Goal: Information Seeking & Learning: Learn about a topic

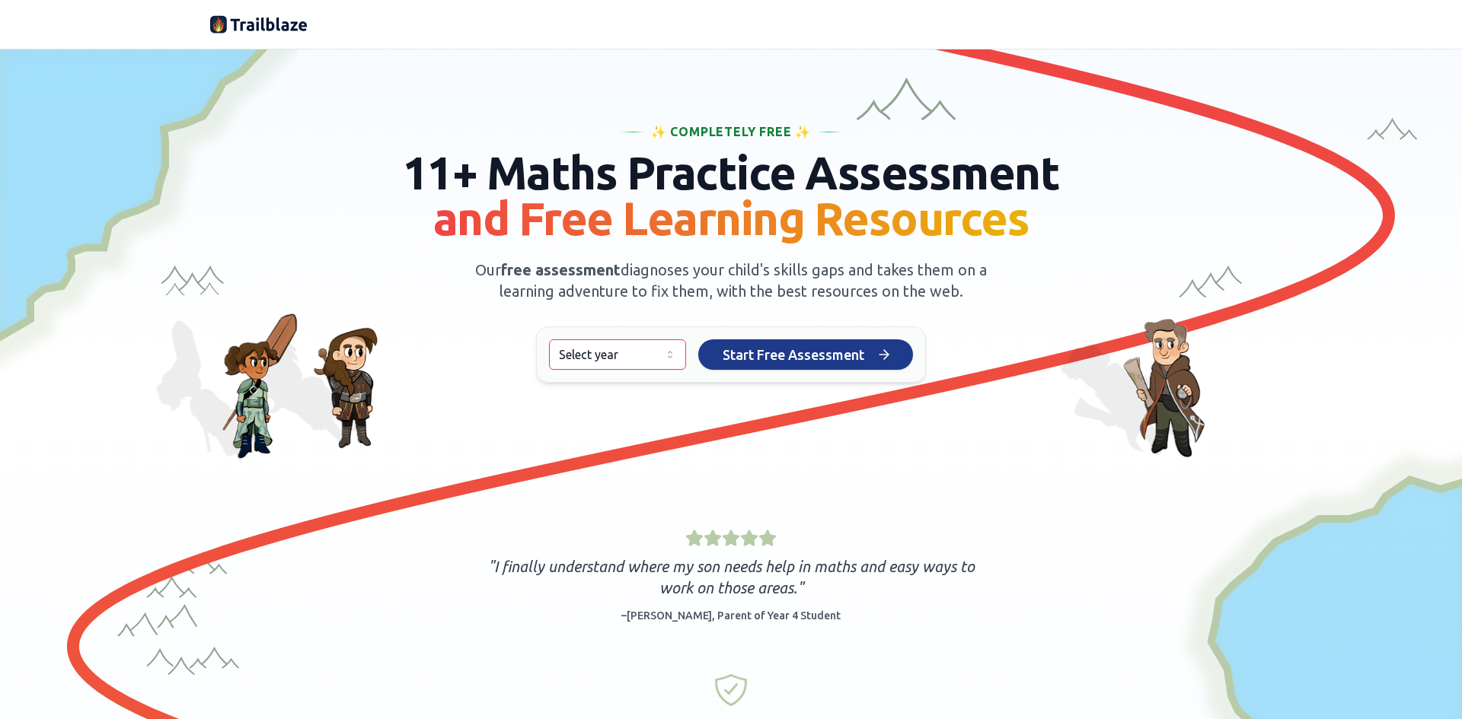
click at [884, 356] on icon at bounding box center [883, 354] width 15 height 15
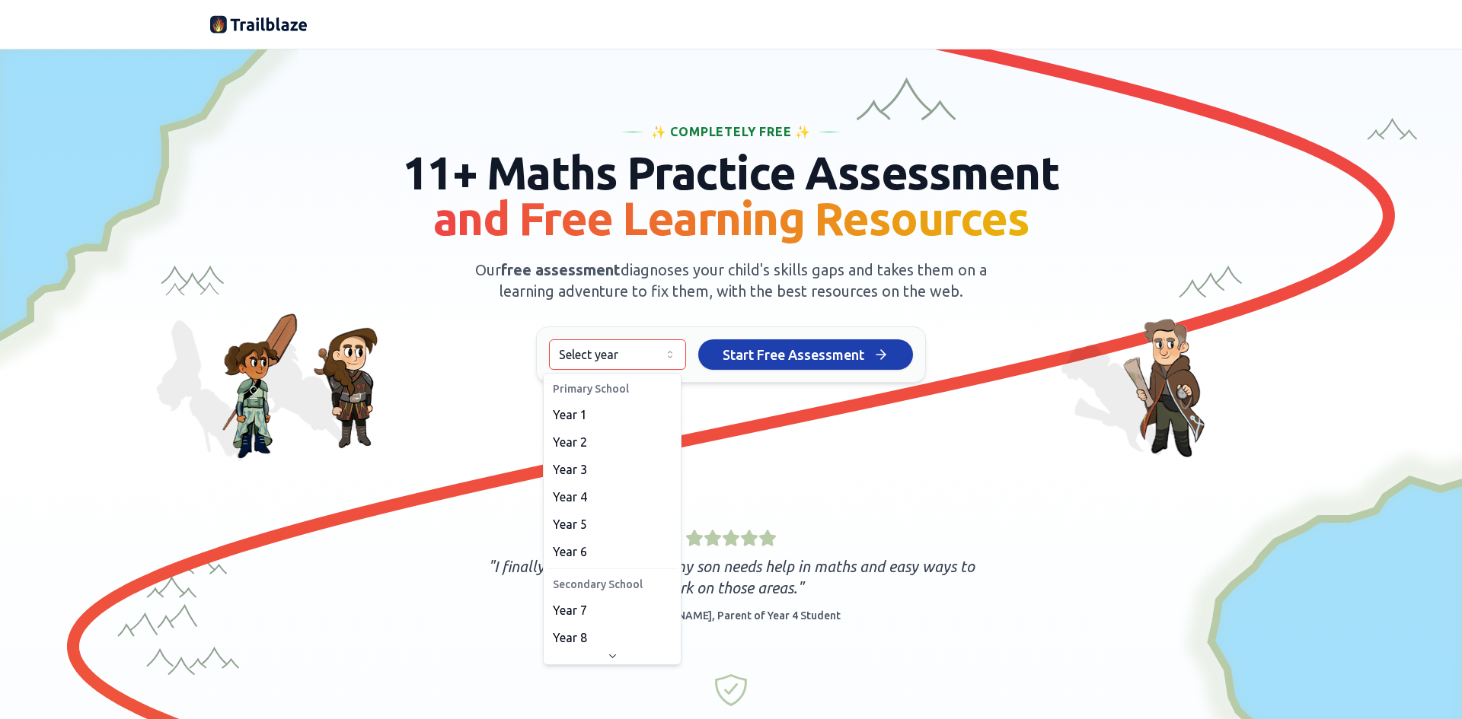
click at [659, 347] on html "We value your privacy We use cookies to enhance your browsing experience, serve…" at bounding box center [731, 359] width 1462 height 719
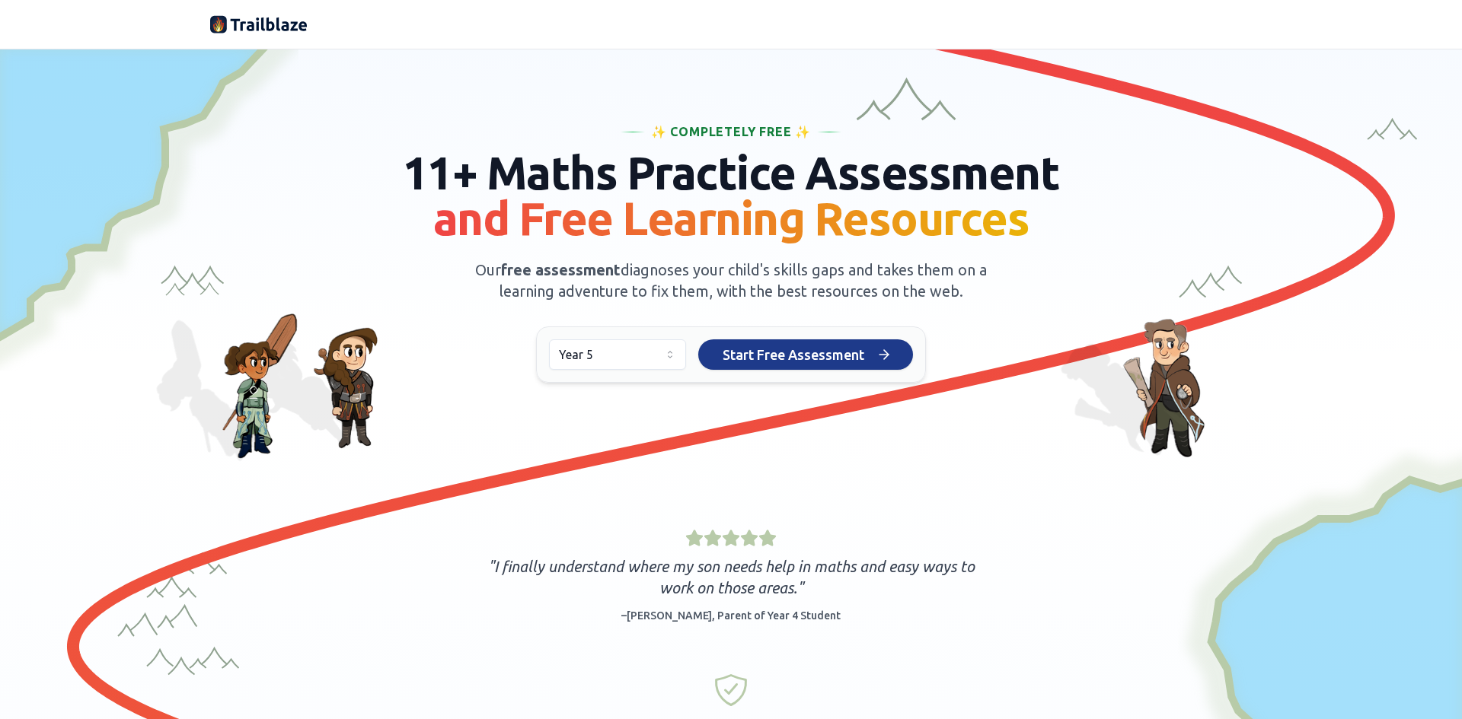
click at [878, 359] on icon at bounding box center [883, 354] width 15 height 15
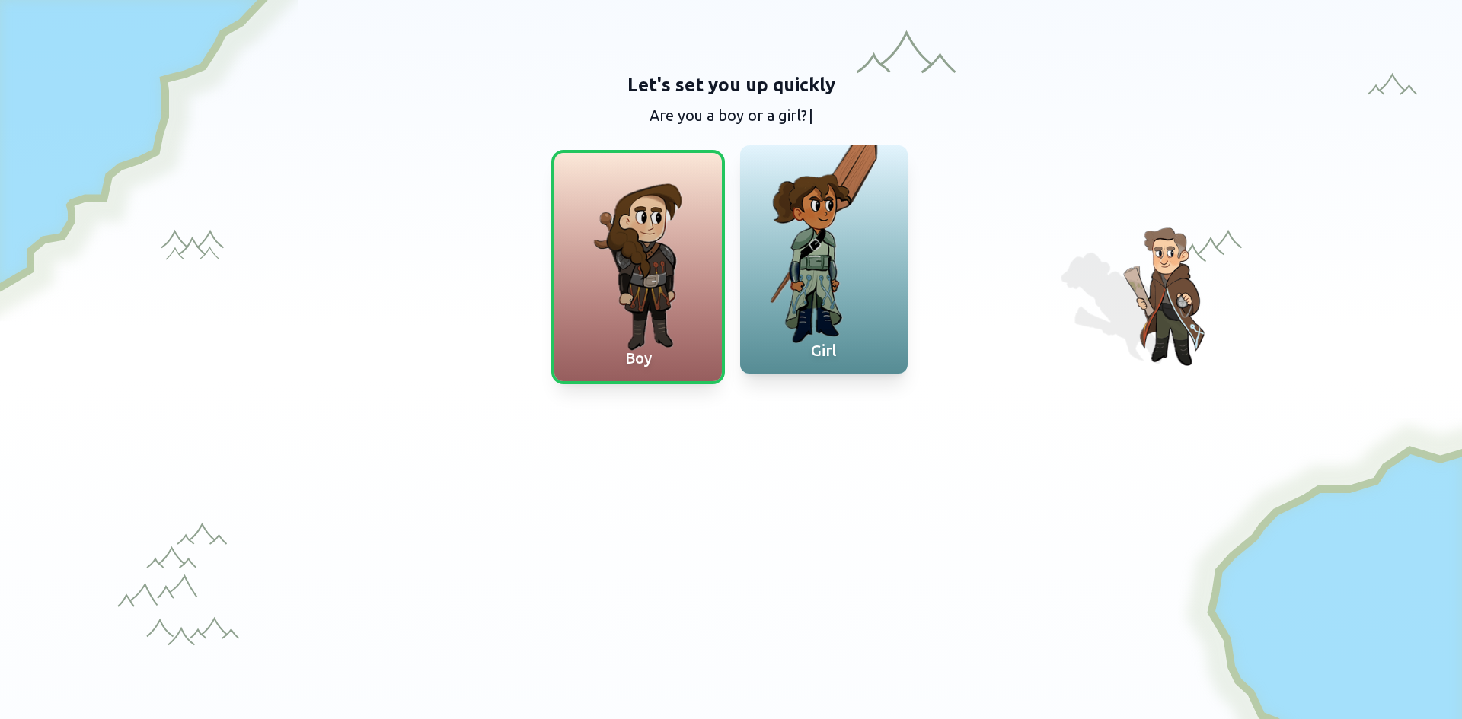
click at [818, 298] on div at bounding box center [823, 259] width 167 height 228
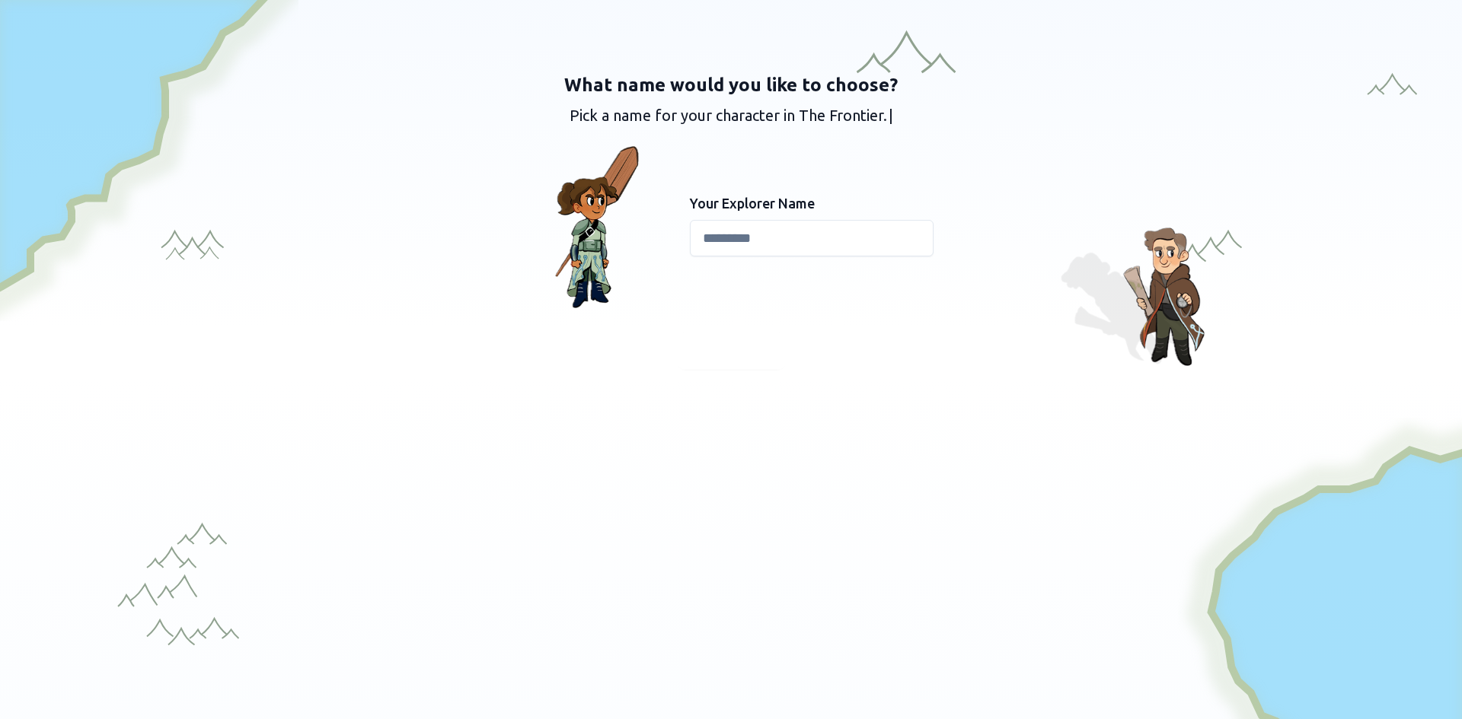
click at [816, 250] on input at bounding box center [812, 238] width 244 height 37
type input "******"
click at [745, 356] on span "Continue" at bounding box center [731, 350] width 59 height 21
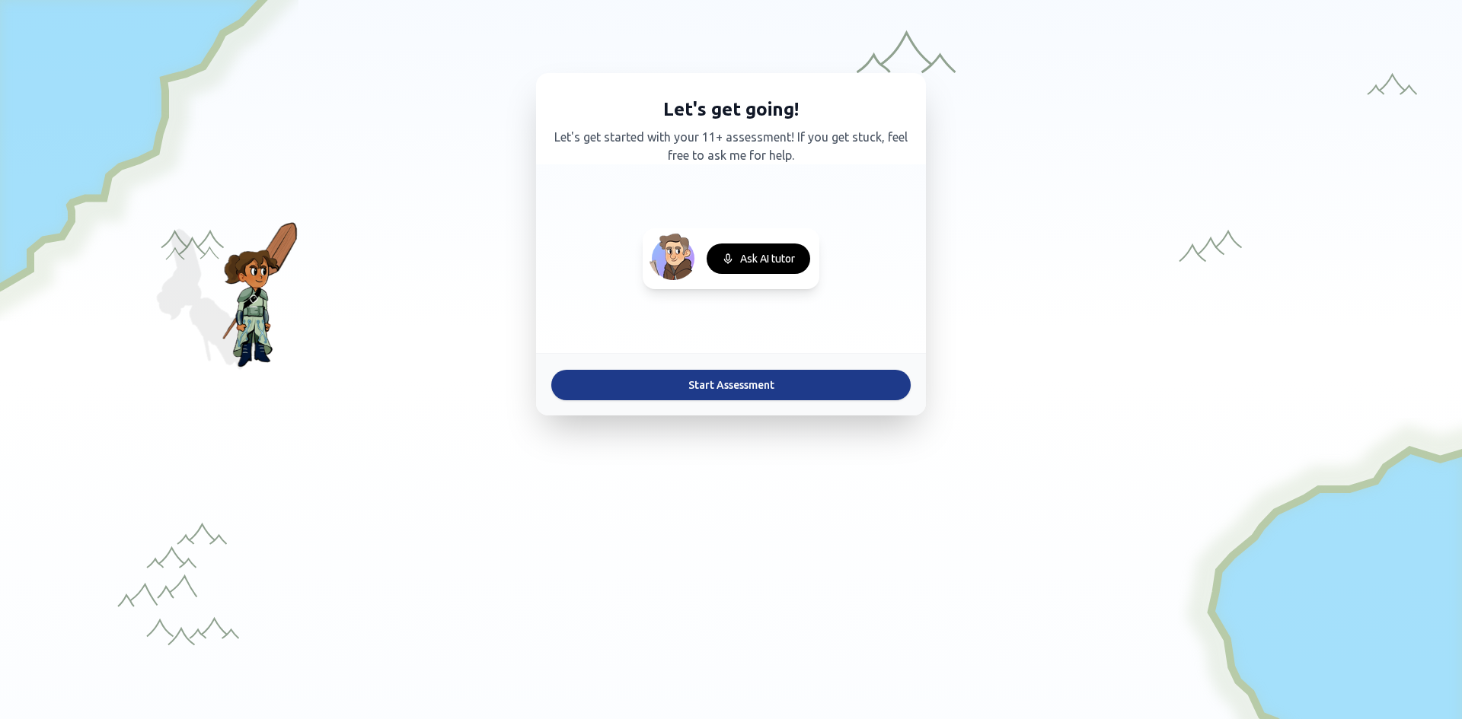
click at [762, 389] on button "Start Assessment" at bounding box center [730, 385] width 359 height 30
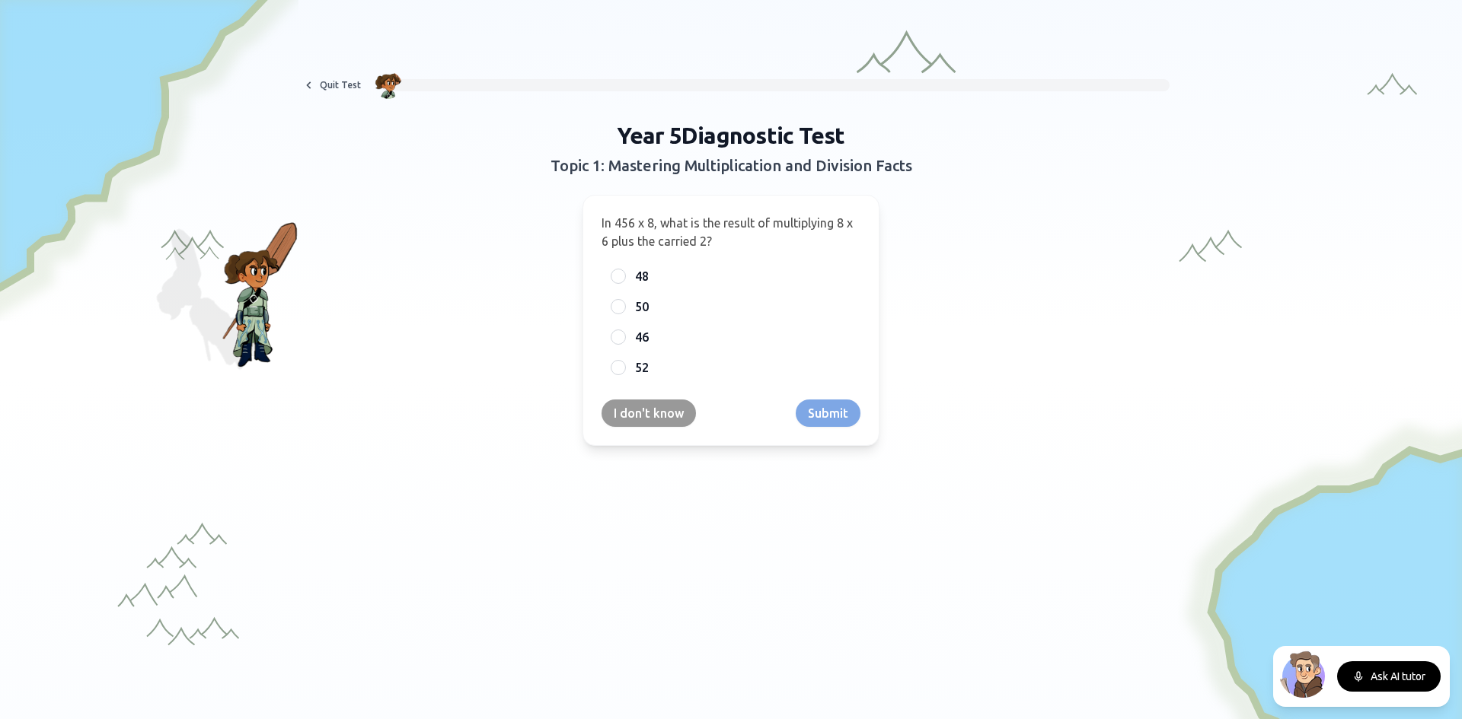
click at [638, 413] on button "I don't know" at bounding box center [648, 413] width 94 height 27
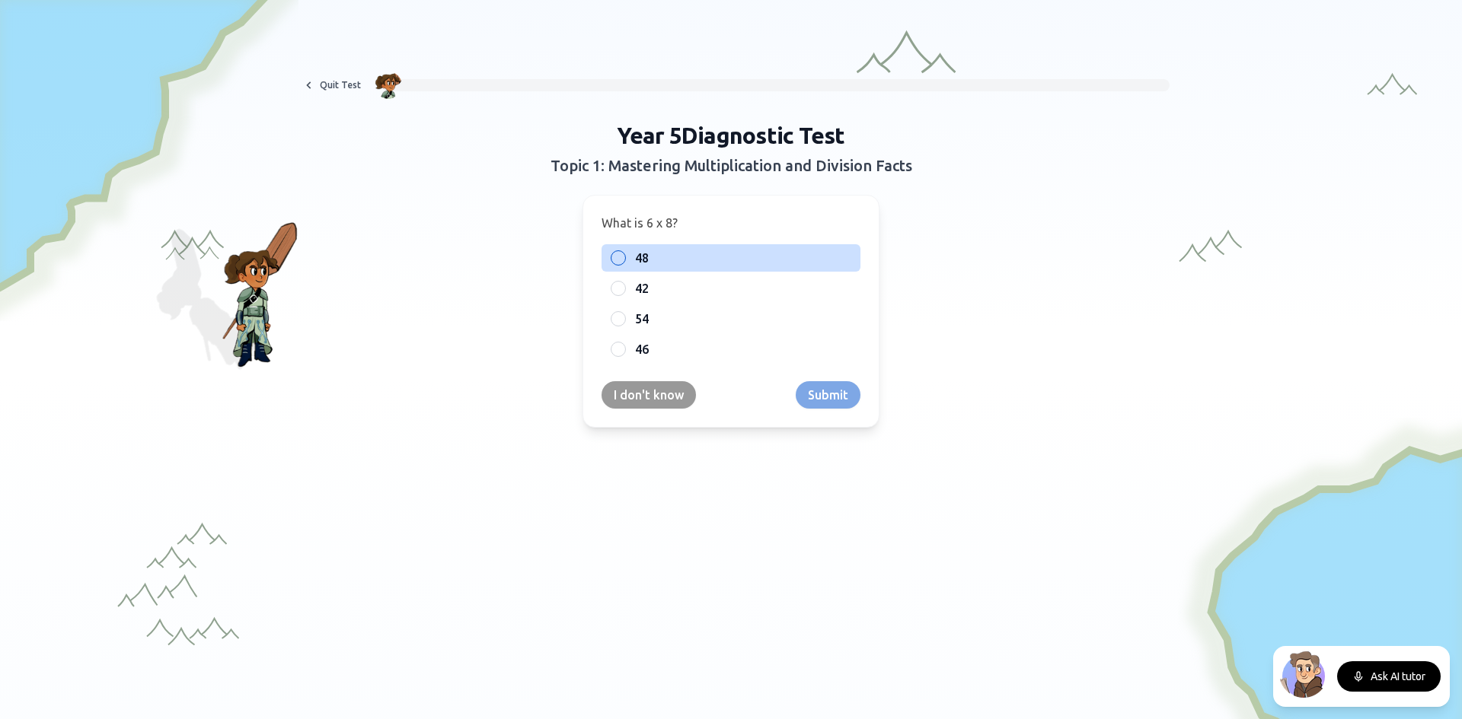
click at [627, 252] on div "48" at bounding box center [730, 257] width 259 height 27
click at [806, 394] on button "Submit" at bounding box center [828, 394] width 65 height 27
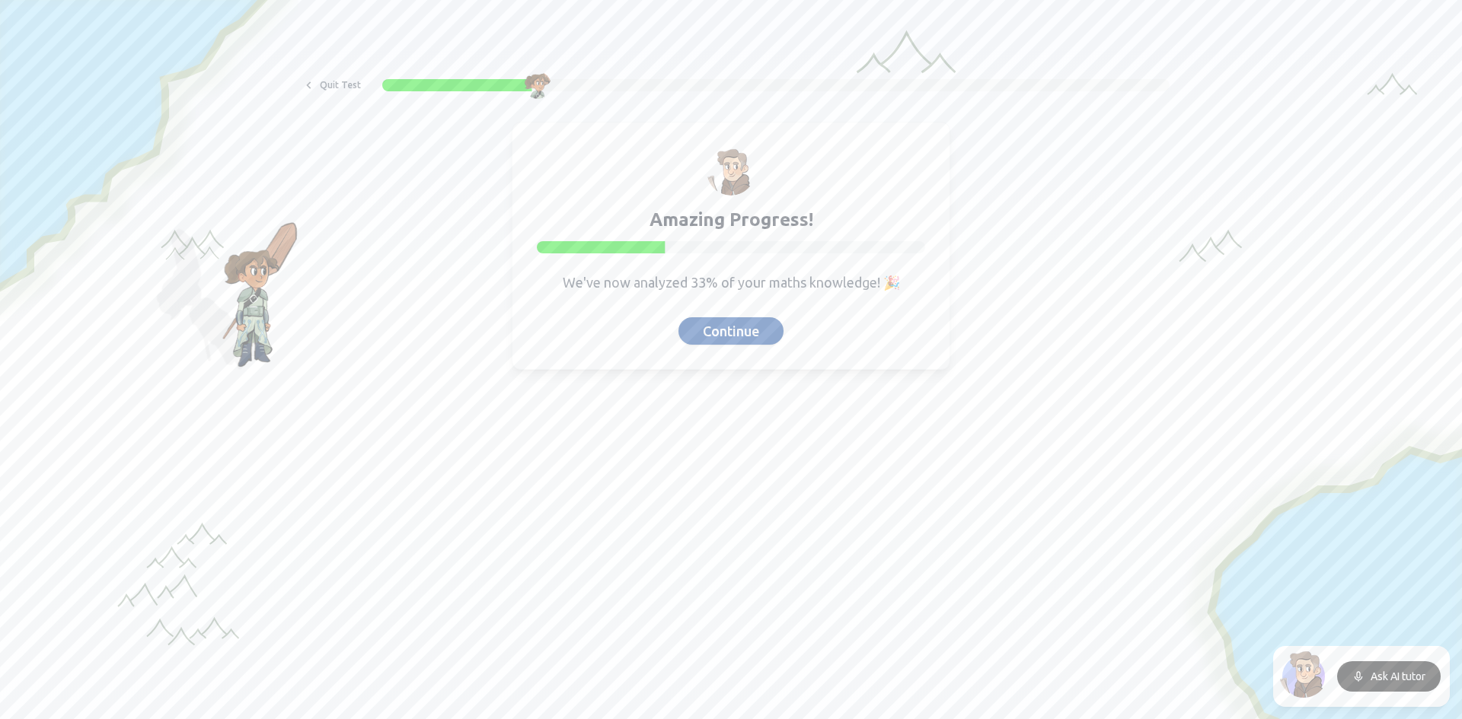
click at [716, 328] on button "Continue" at bounding box center [730, 330] width 105 height 27
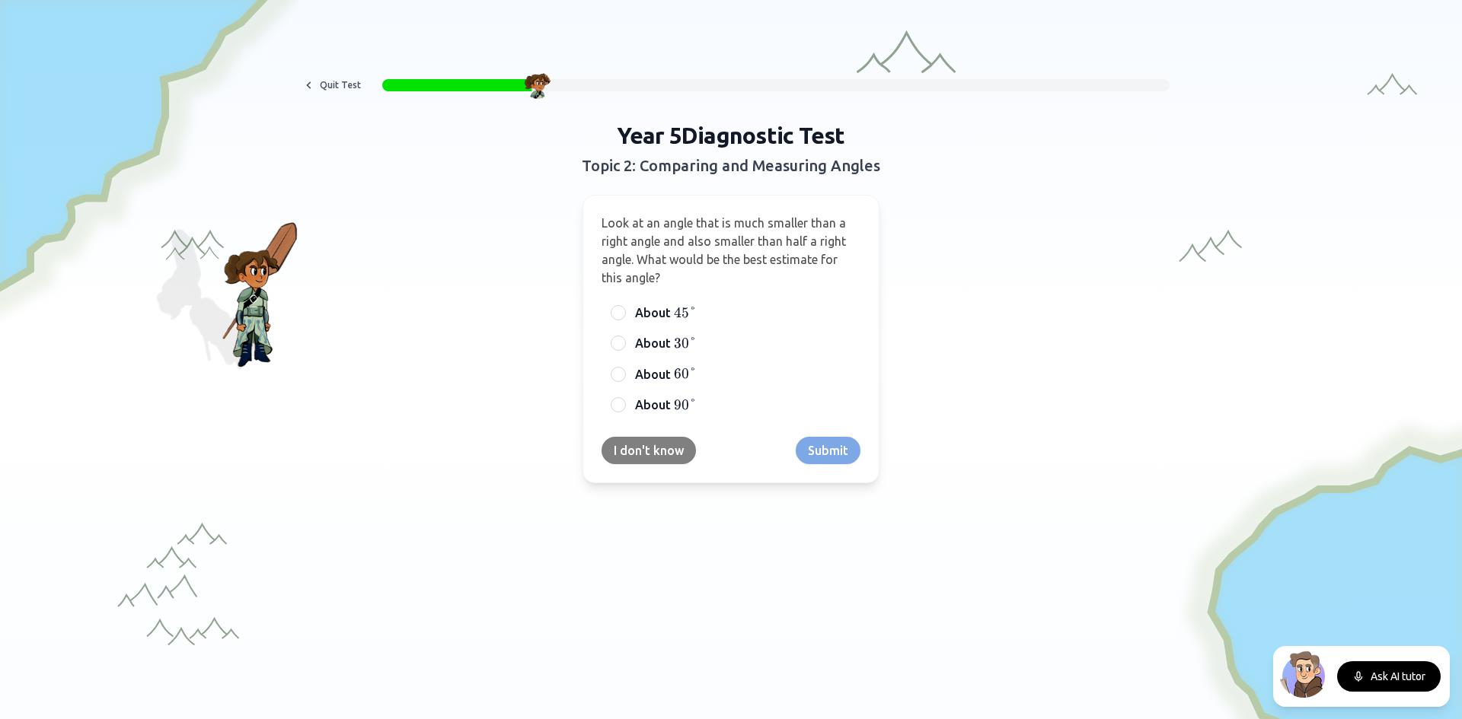
click at [635, 448] on button "I don't know" at bounding box center [648, 450] width 94 height 27
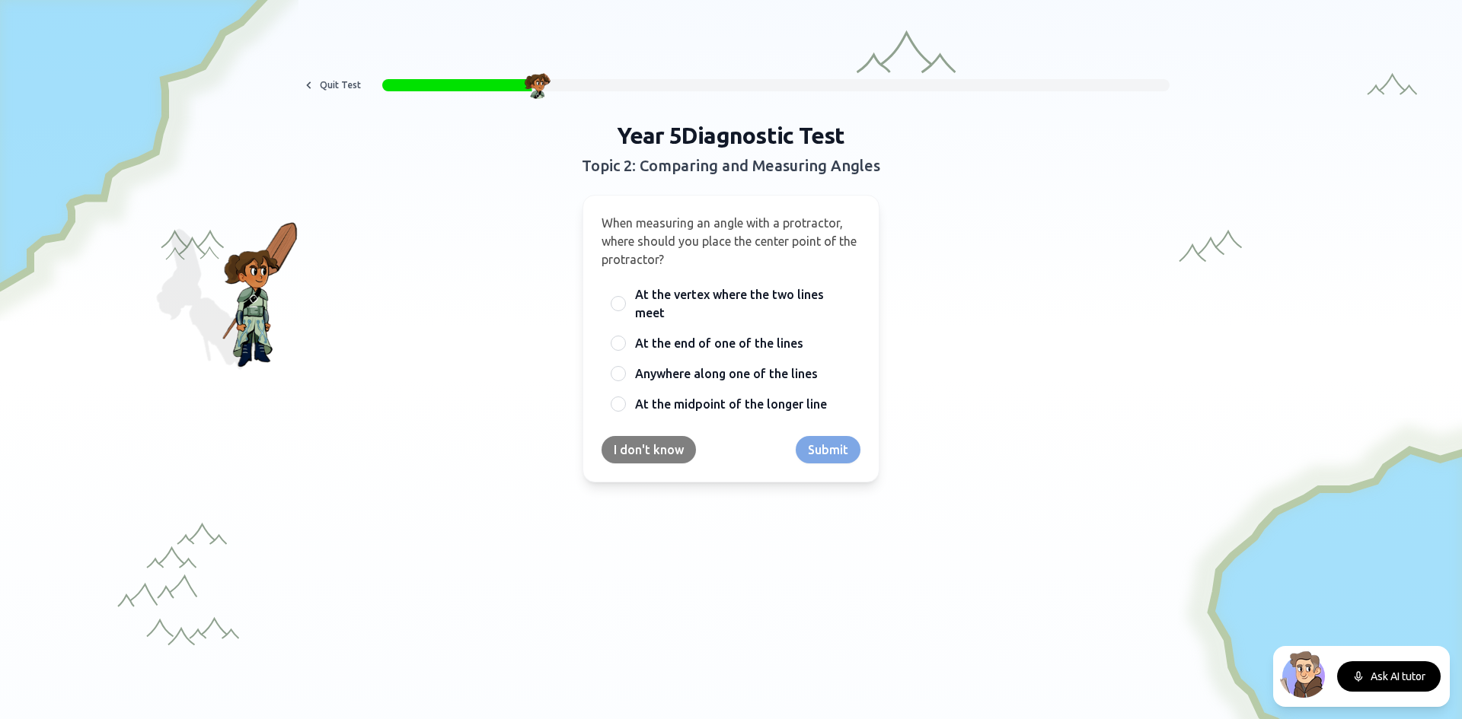
click at [634, 447] on button "I don't know" at bounding box center [648, 449] width 94 height 27
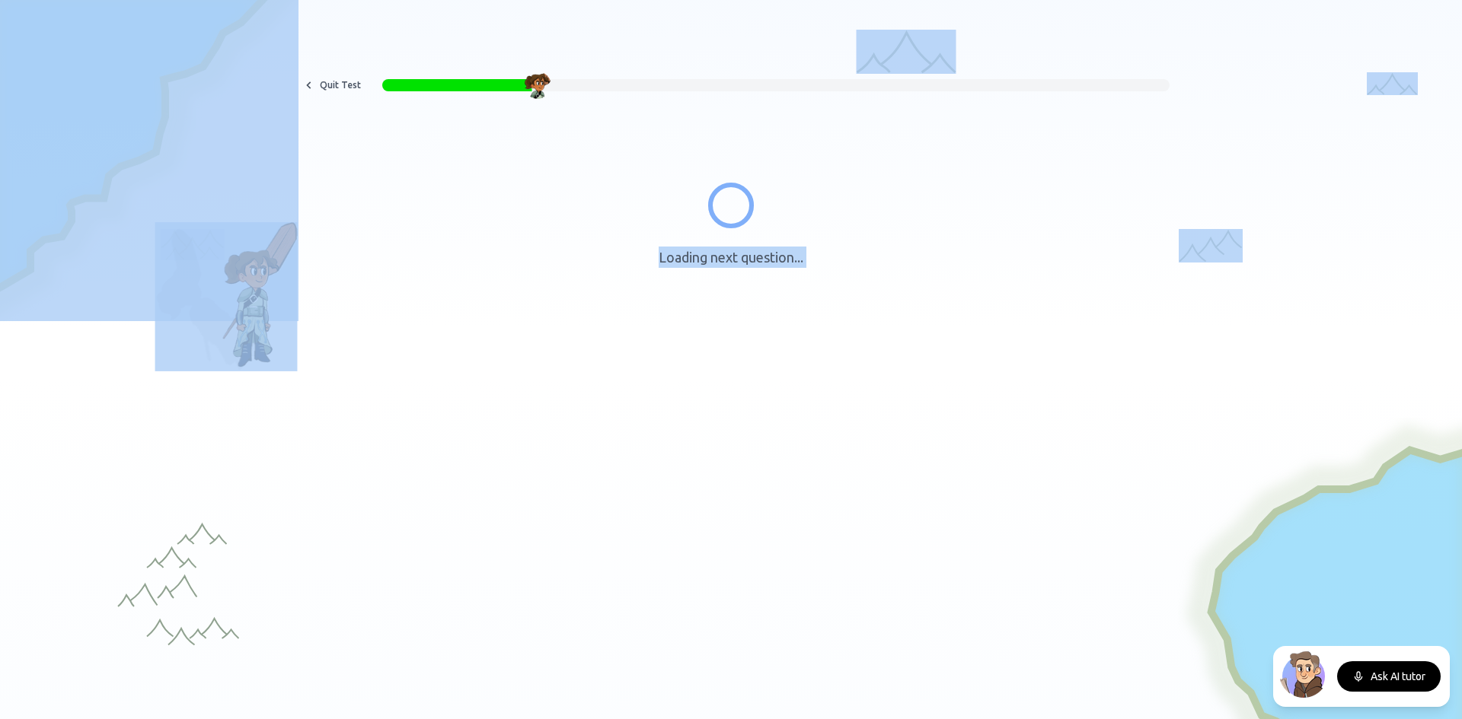
click at [632, 452] on div at bounding box center [731, 612] width 1462 height 472
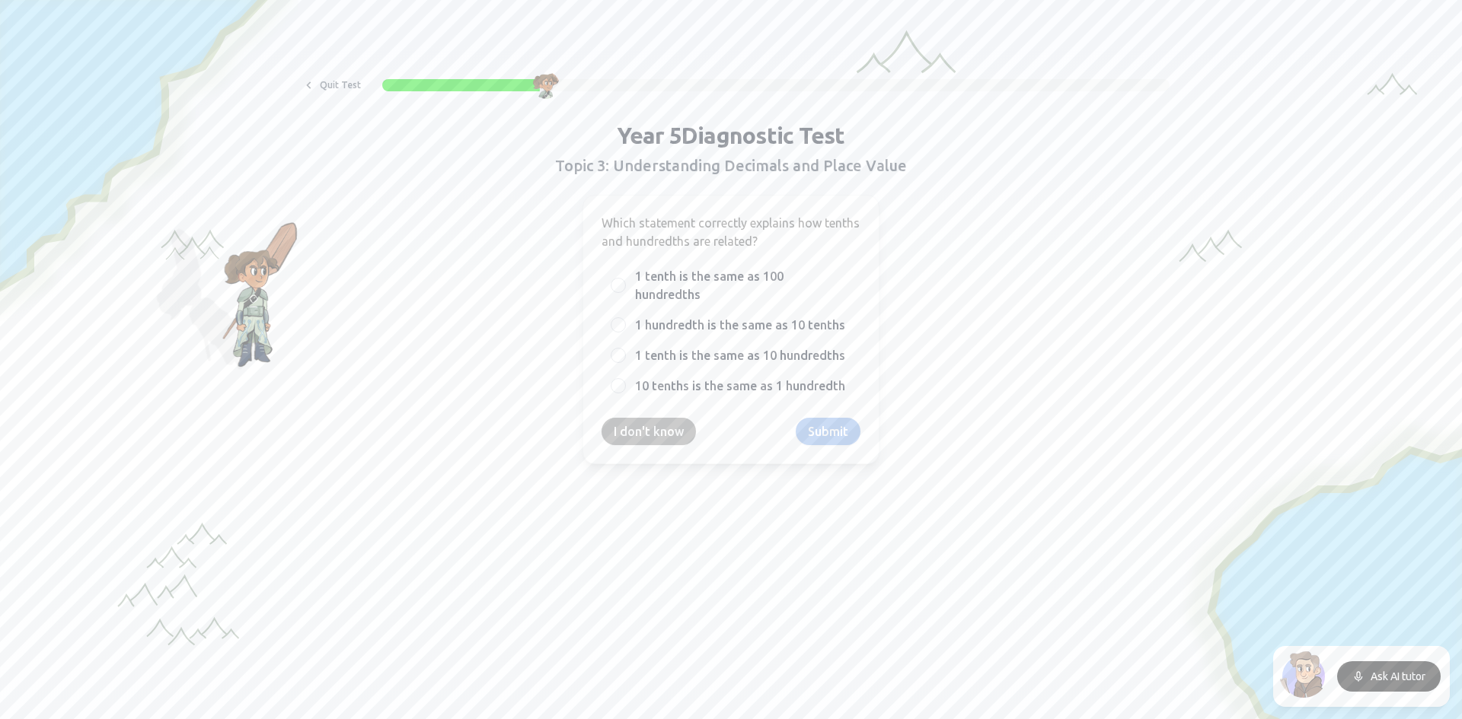
click at [643, 418] on button "I don't know" at bounding box center [648, 431] width 94 height 27
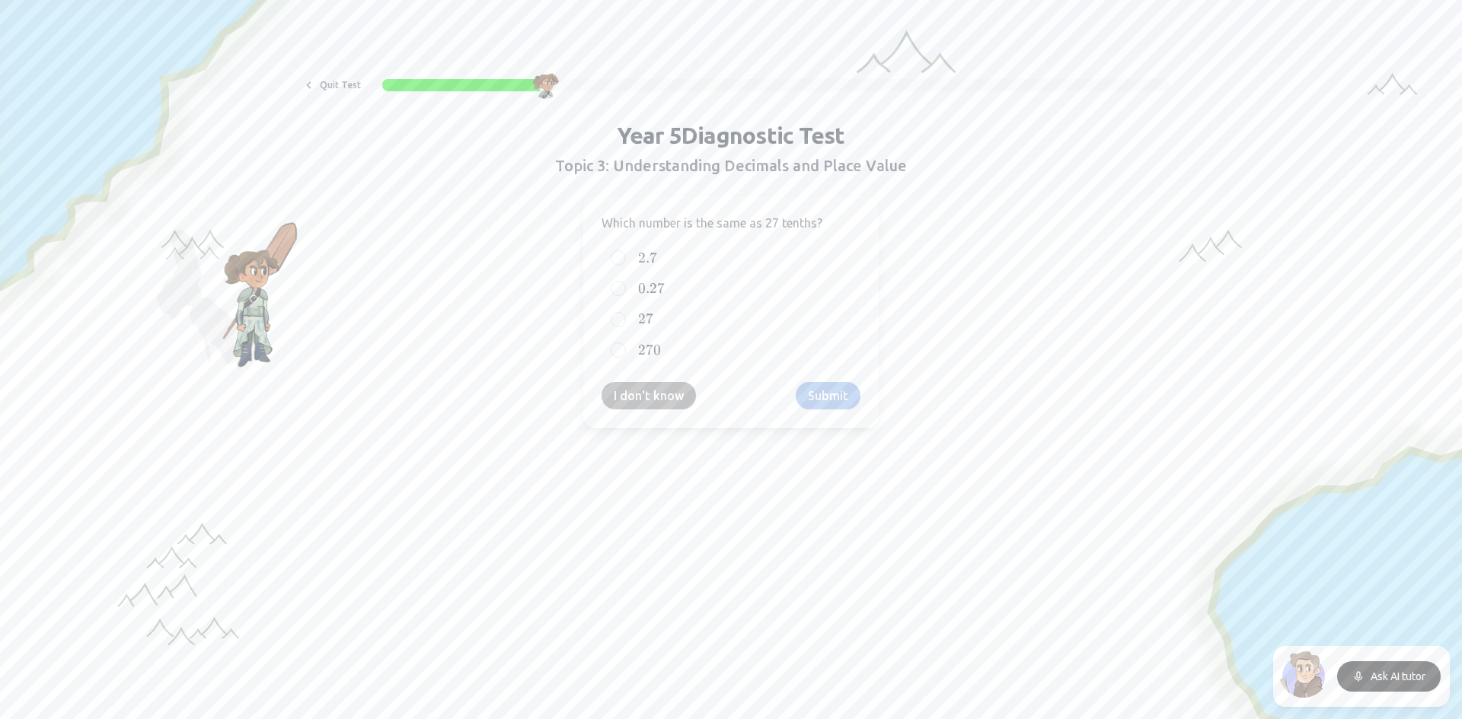
click at [643, 403] on button "I don't know" at bounding box center [648, 395] width 94 height 27
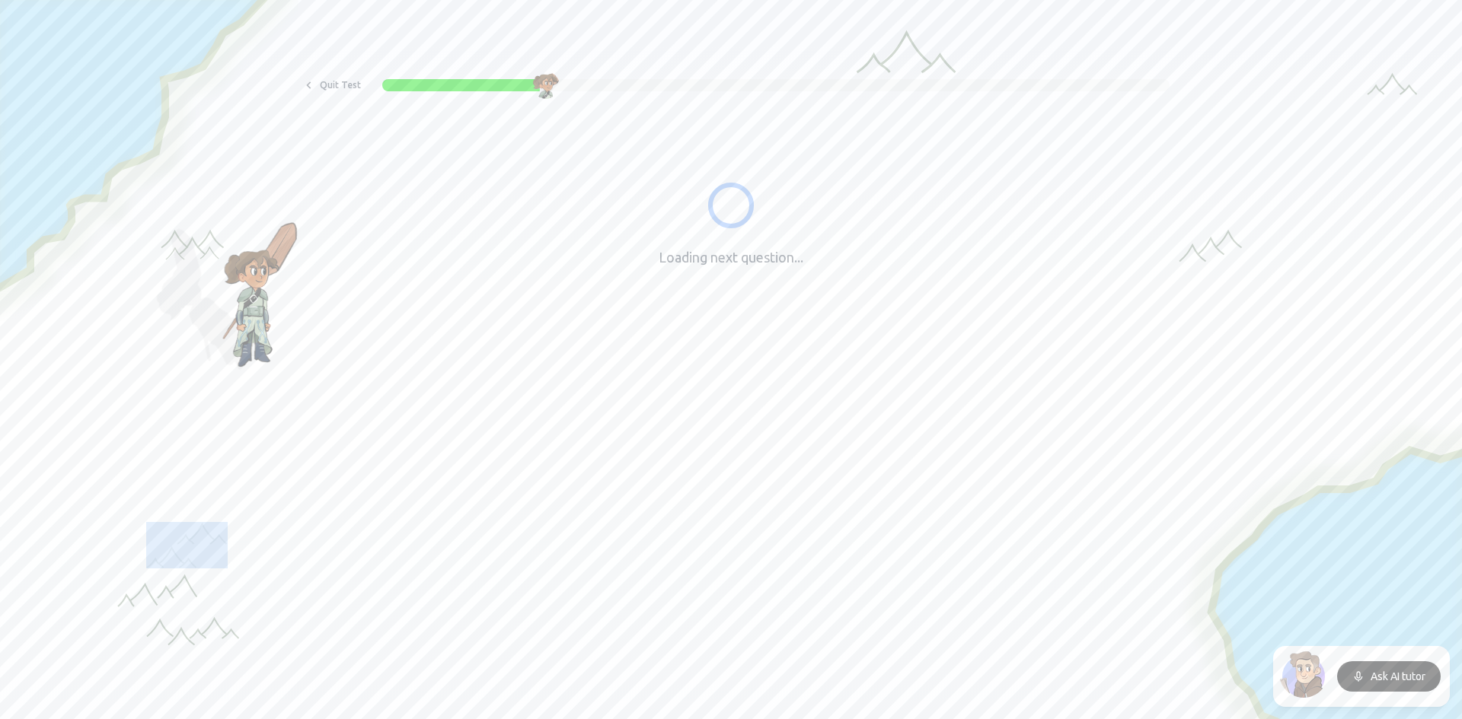
click at [643, 403] on div at bounding box center [731, 612] width 1462 height 472
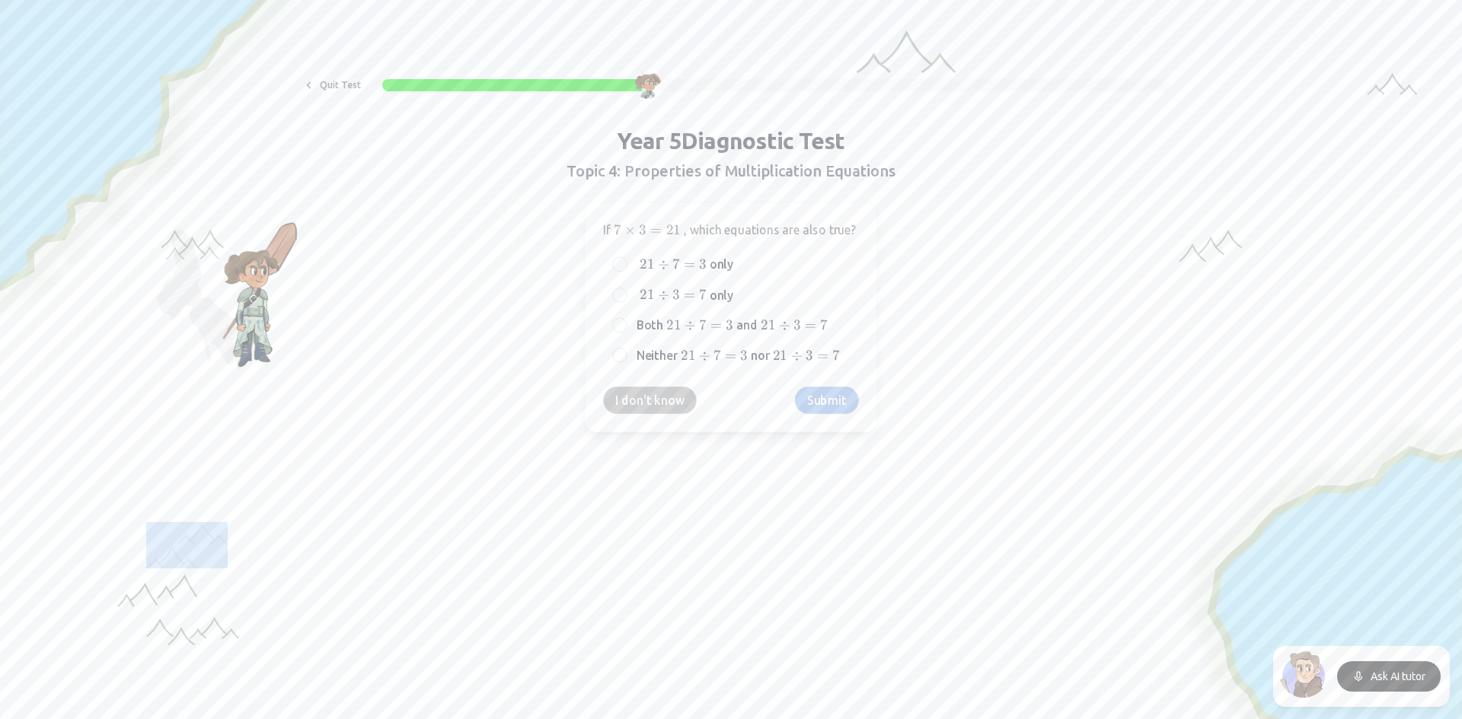
click at [643, 403] on button "I don't know" at bounding box center [649, 400] width 93 height 27
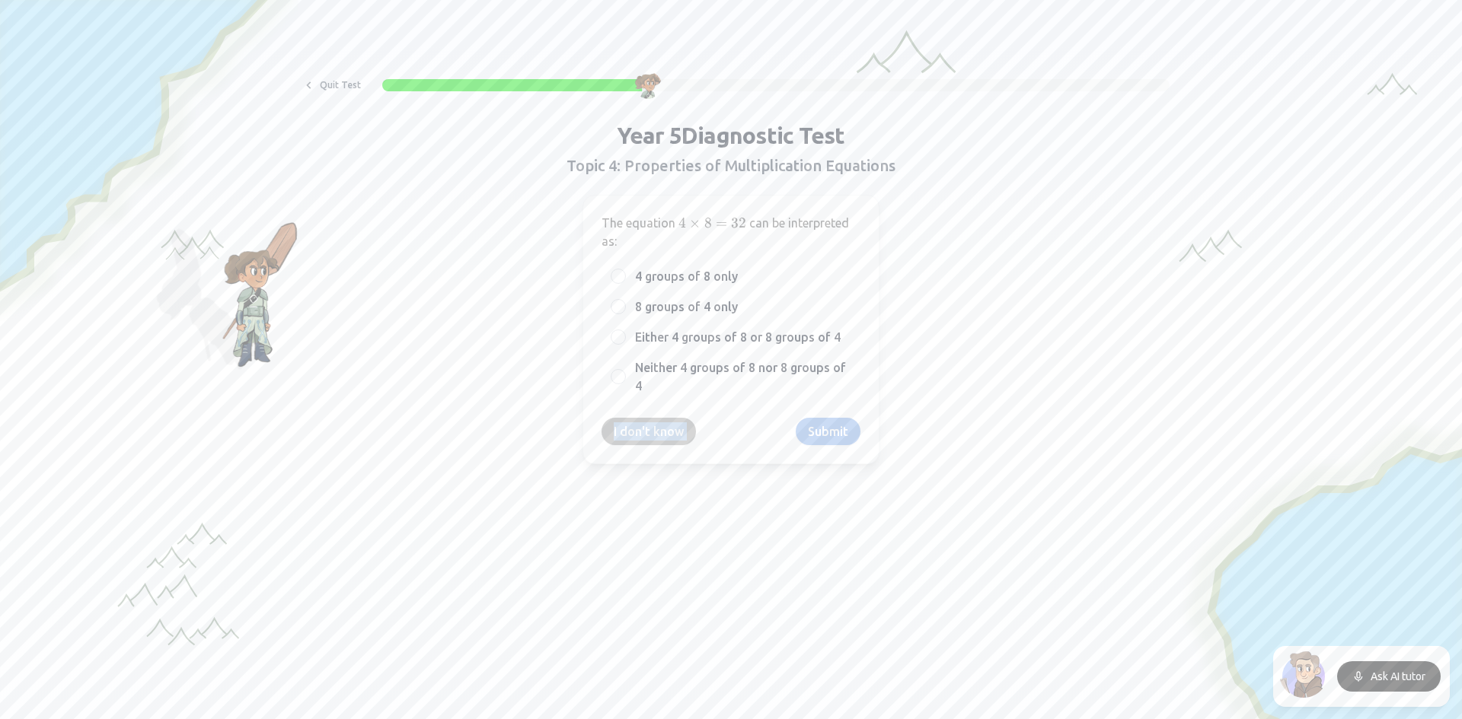
click at [643, 403] on div "The equation 4 × 8 = 32 4 \times 8 = 32 4 × 8 = 32 can be interpreted as: 4 gro…" at bounding box center [730, 330] width 297 height 270
click at [636, 434] on button "I don't know" at bounding box center [648, 431] width 94 height 27
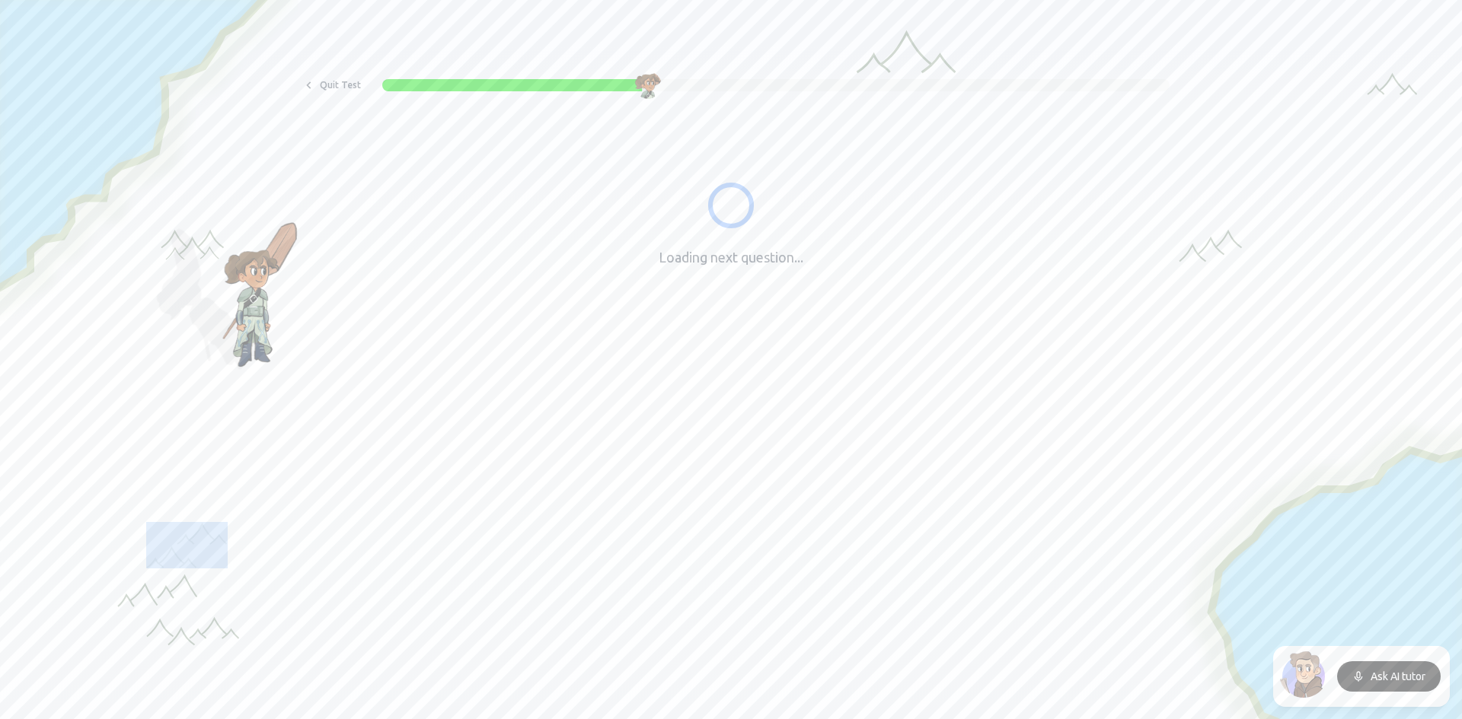
click at [636, 434] on div at bounding box center [731, 612] width 1462 height 472
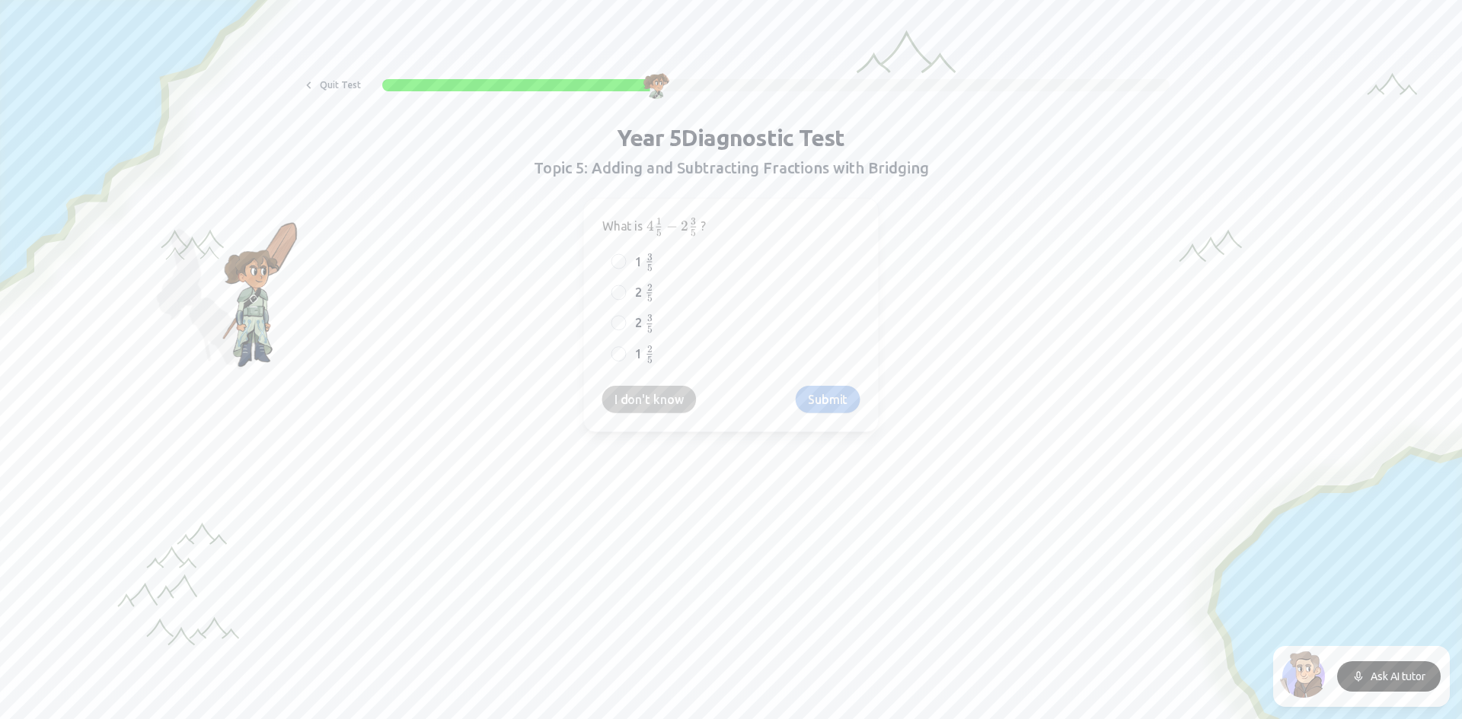
click at [636, 434] on div "Quit Test Year 5 Diagnostic Test Topic 5: Adding and Subtracting Fractions with…" at bounding box center [731, 424] width 1462 height 848
click at [633, 394] on button "I don't know" at bounding box center [648, 397] width 94 height 27
click at [633, 394] on button "I don't know" at bounding box center [648, 394] width 94 height 27
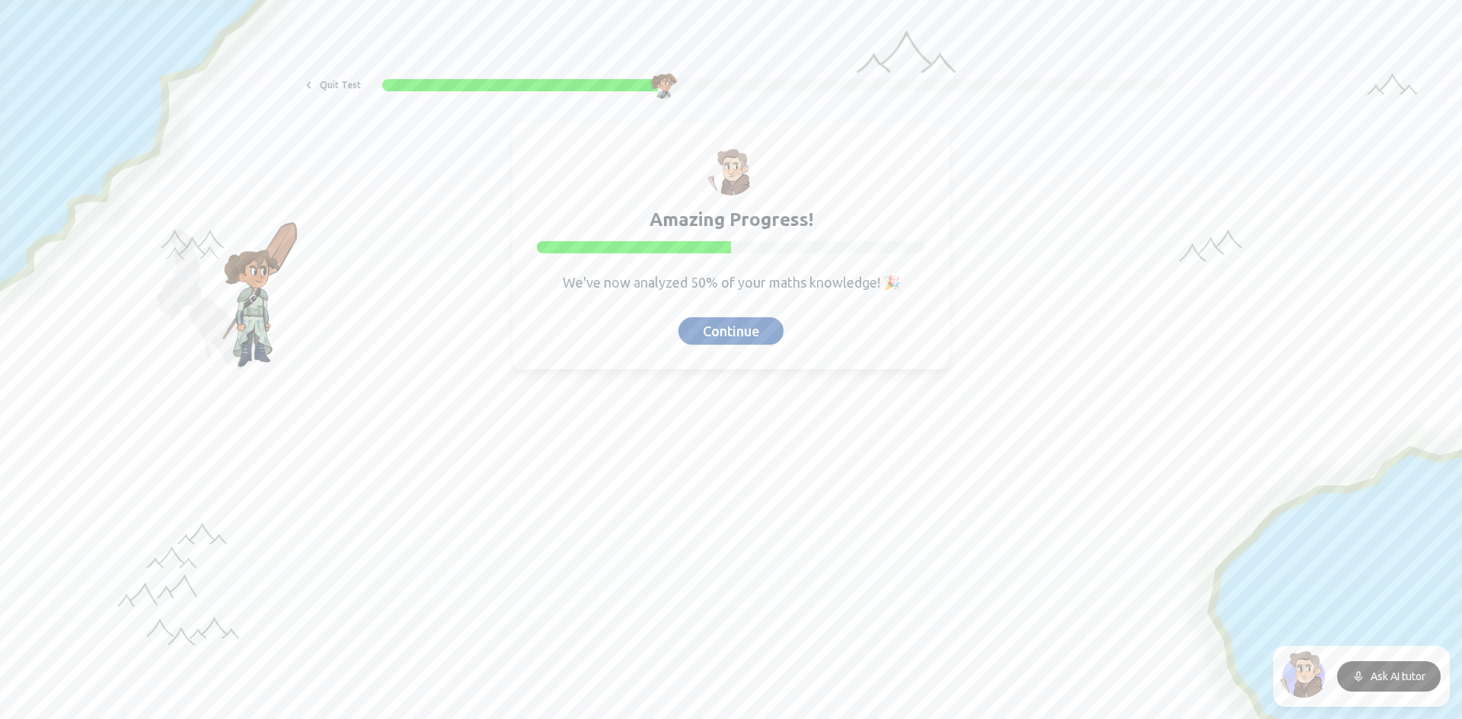
click at [742, 332] on button "Continue" at bounding box center [730, 330] width 105 height 27
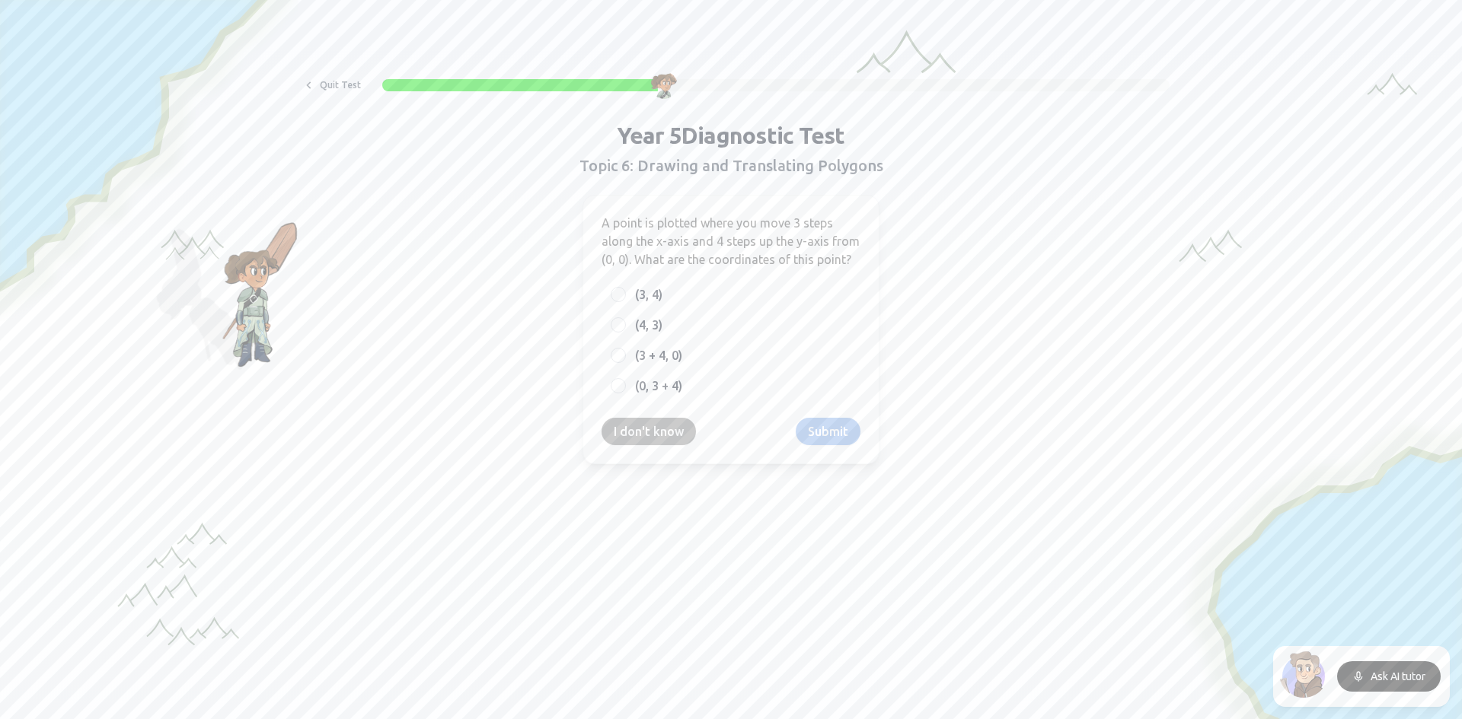
click at [653, 431] on button "I don't know" at bounding box center [648, 431] width 94 height 27
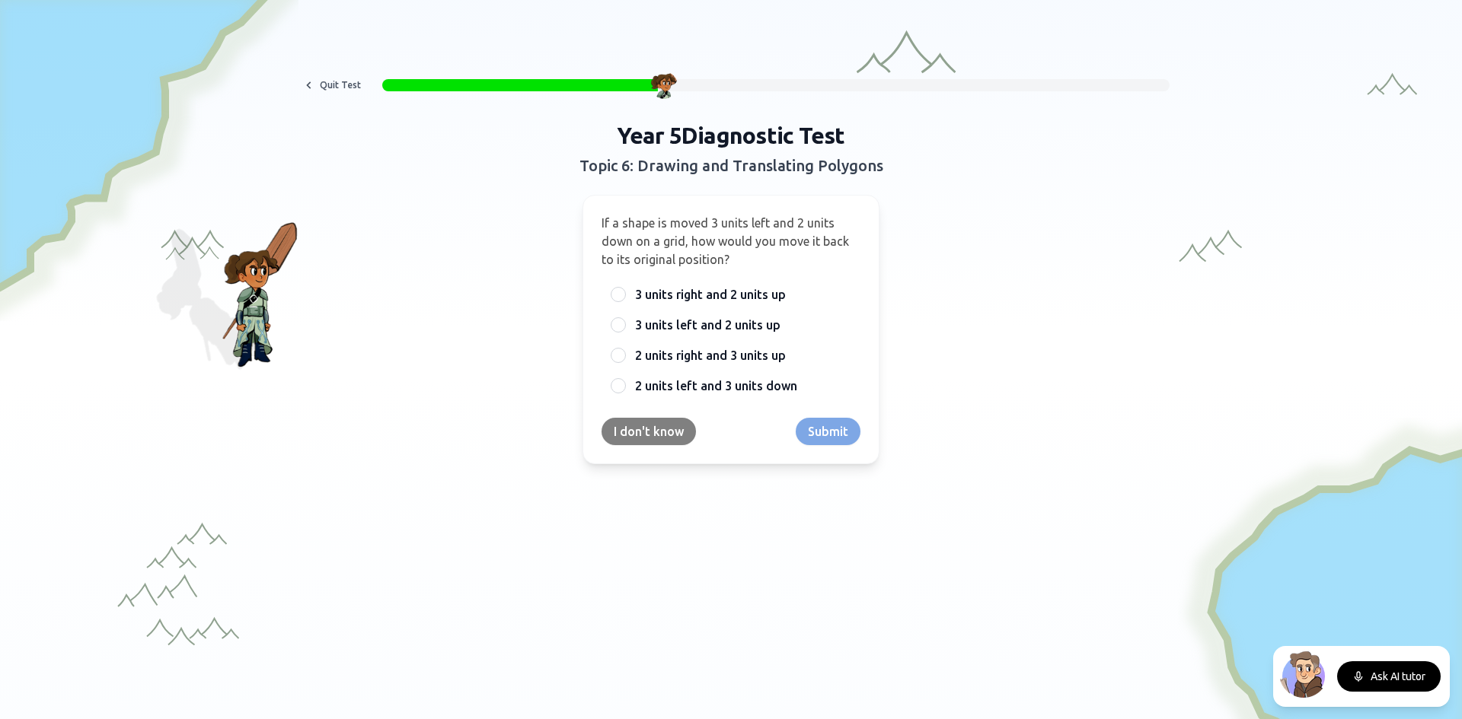
click at [653, 431] on button "I don't know" at bounding box center [648, 431] width 94 height 27
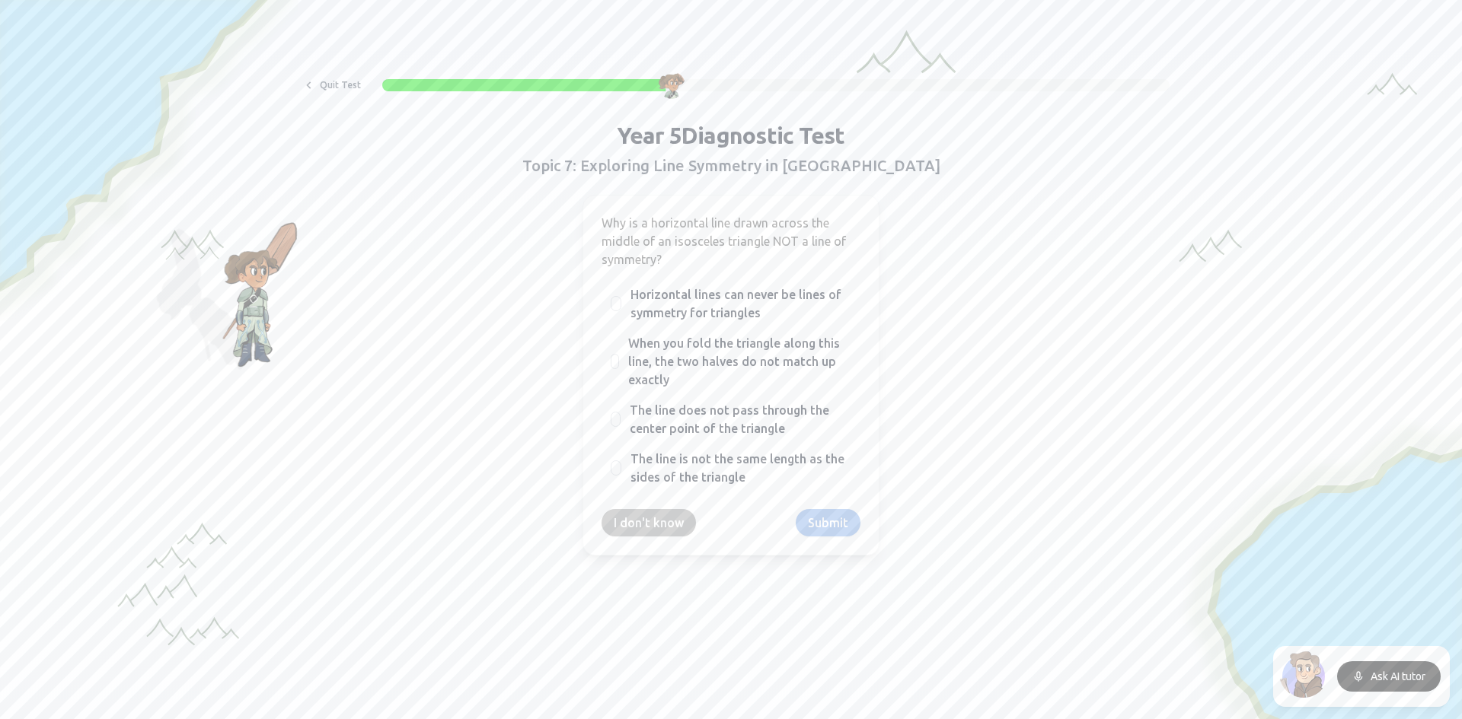
click at [646, 522] on button "I don't know" at bounding box center [648, 522] width 94 height 27
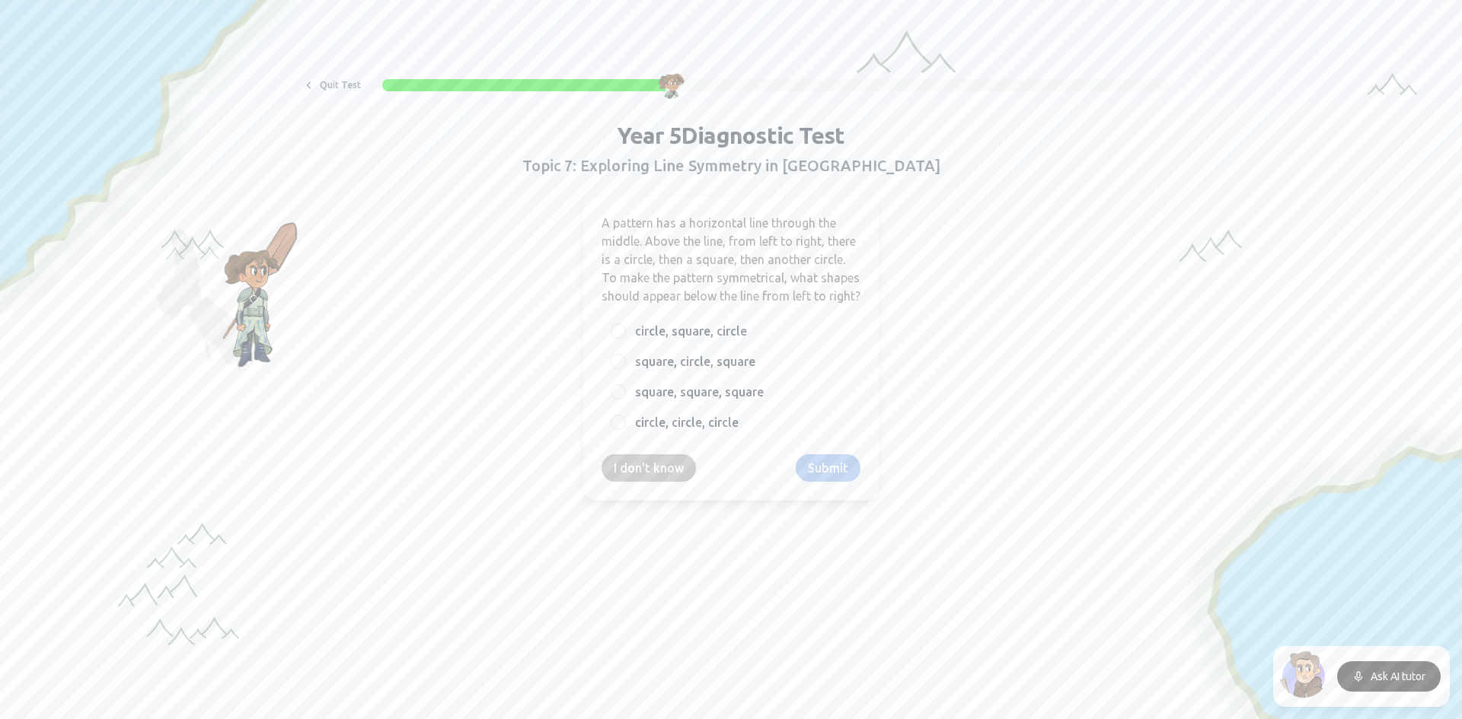
click at [646, 522] on div at bounding box center [731, 612] width 1462 height 472
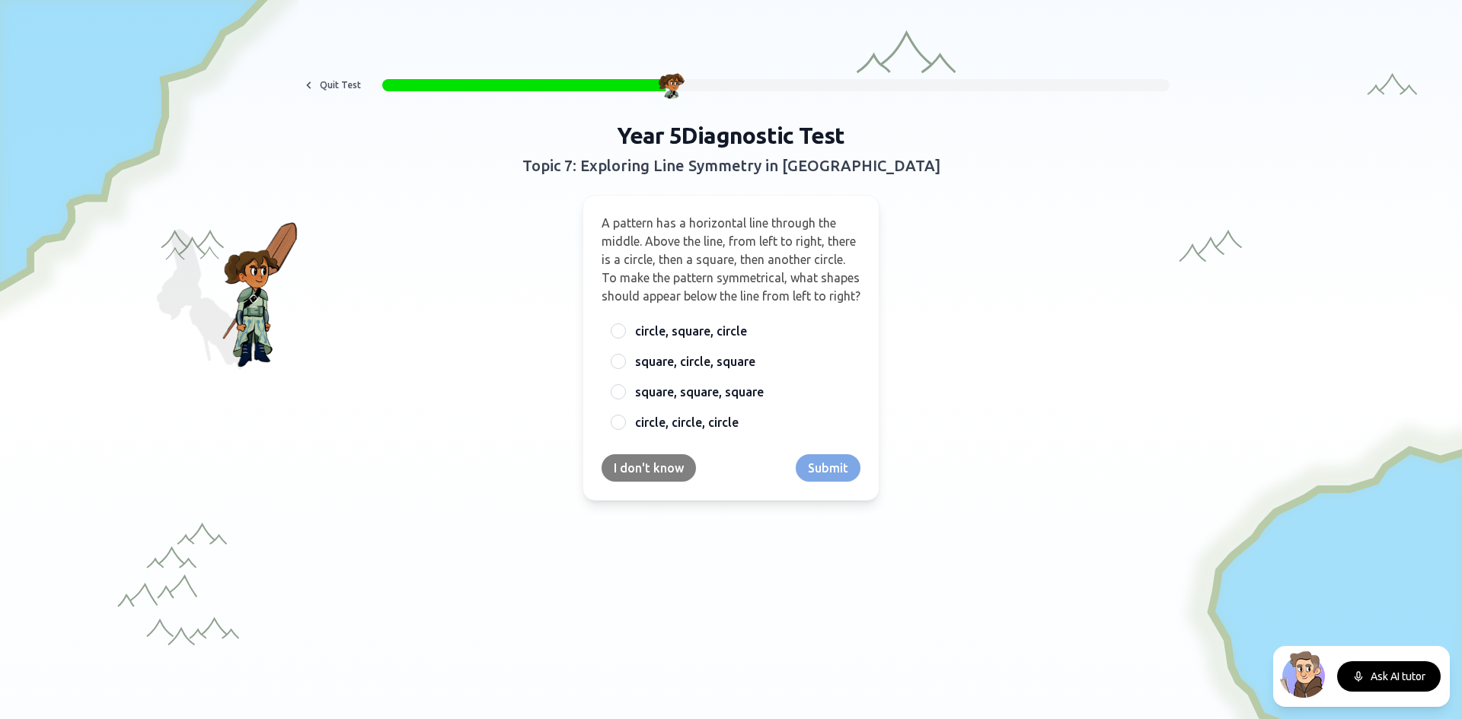
click at [643, 482] on button "I don't know" at bounding box center [648, 468] width 94 height 27
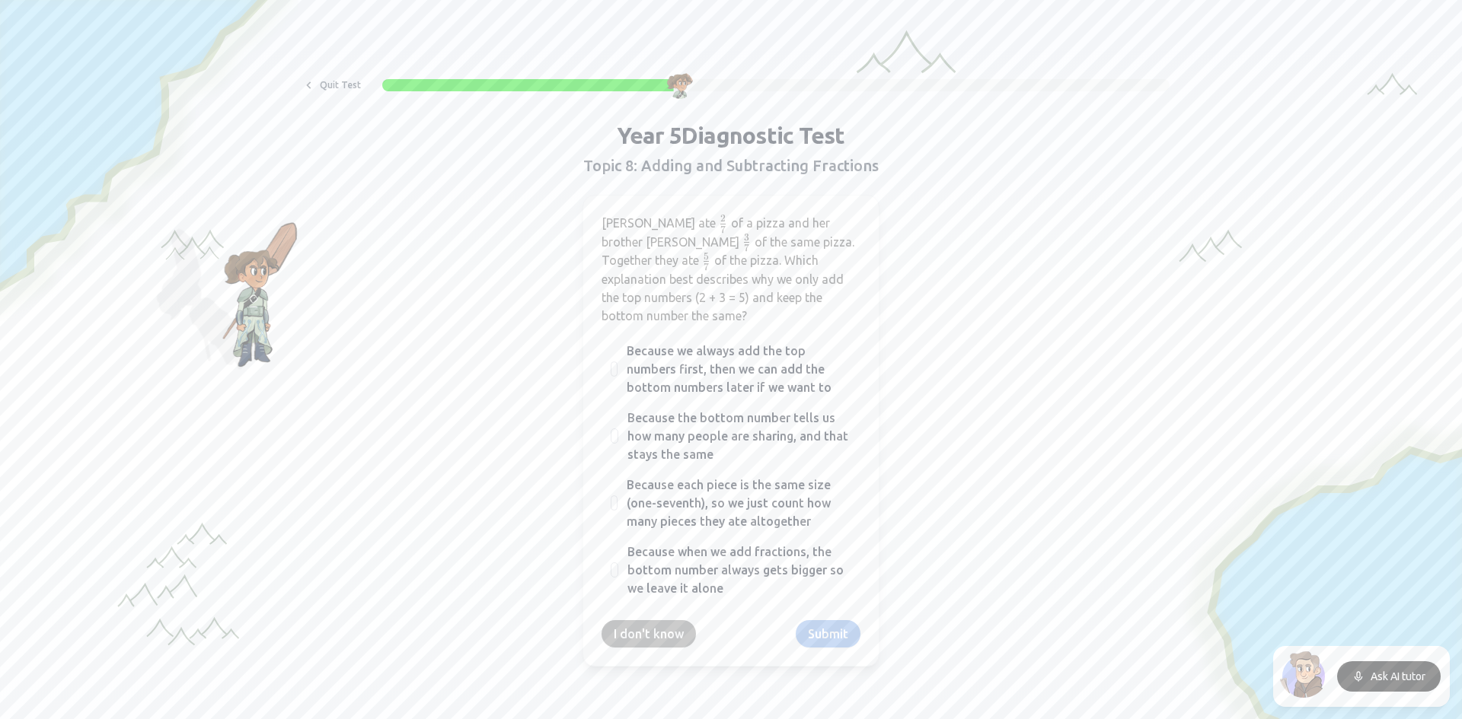
click at [630, 620] on button "I don't know" at bounding box center [648, 633] width 94 height 27
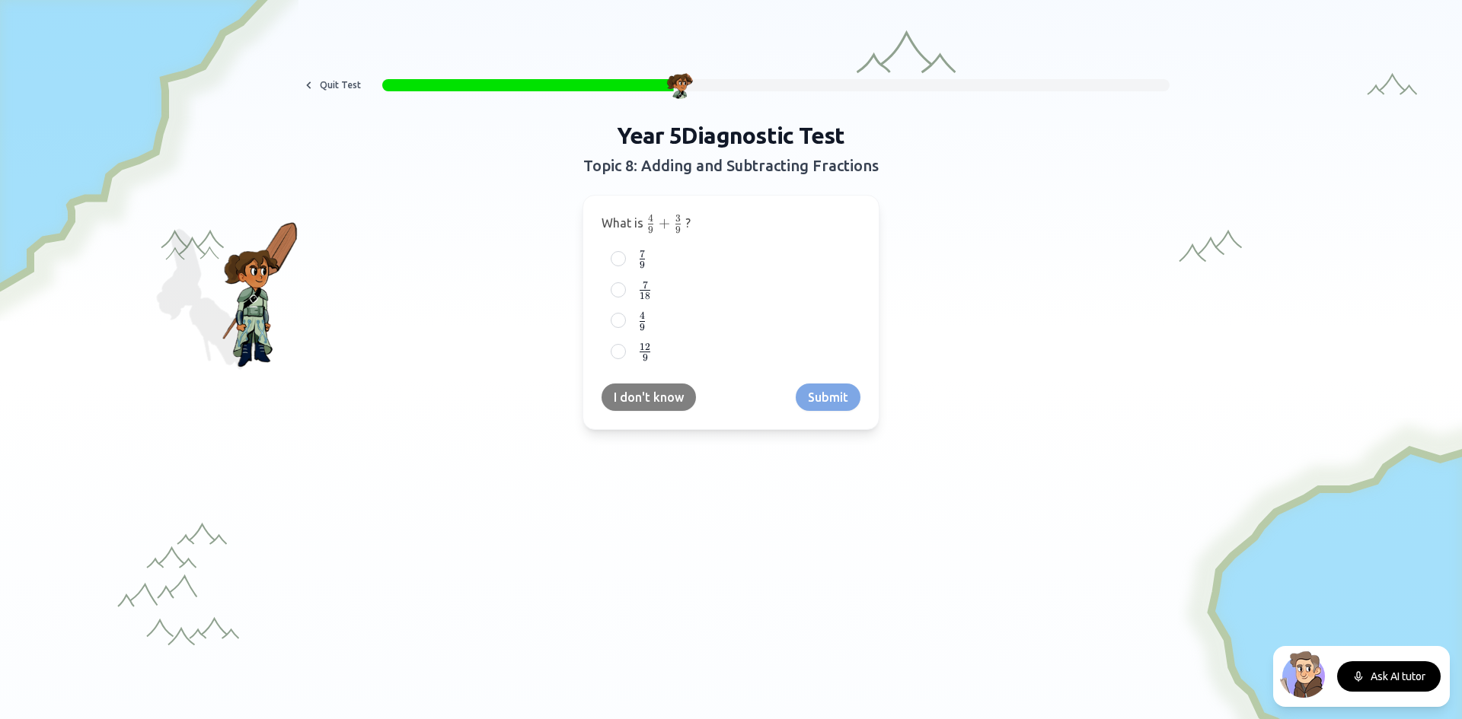
click at [637, 394] on button "I don't know" at bounding box center [648, 397] width 94 height 27
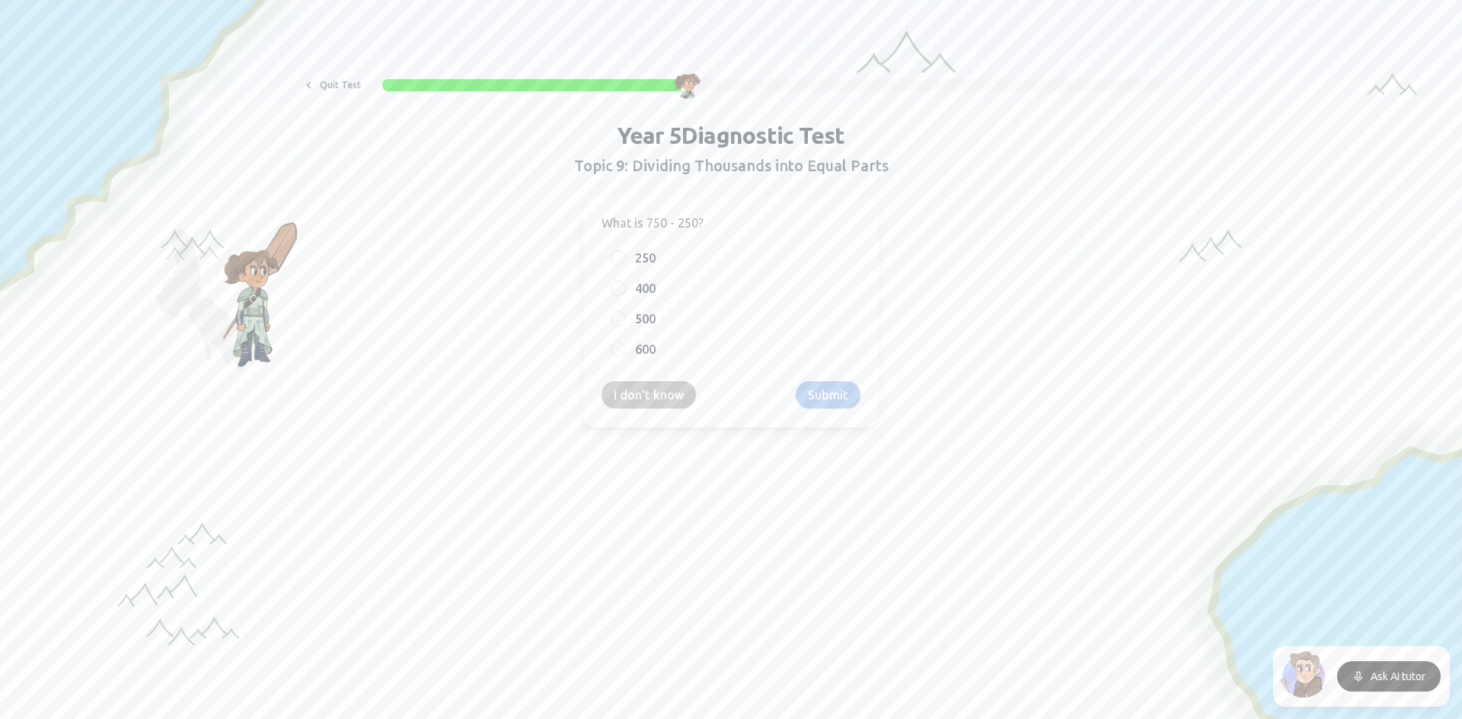
click at [636, 396] on button "I don't know" at bounding box center [648, 394] width 94 height 27
click at [635, 402] on button "I don't know" at bounding box center [648, 395] width 94 height 27
click at [633, 418] on button "I don't know" at bounding box center [648, 415] width 94 height 27
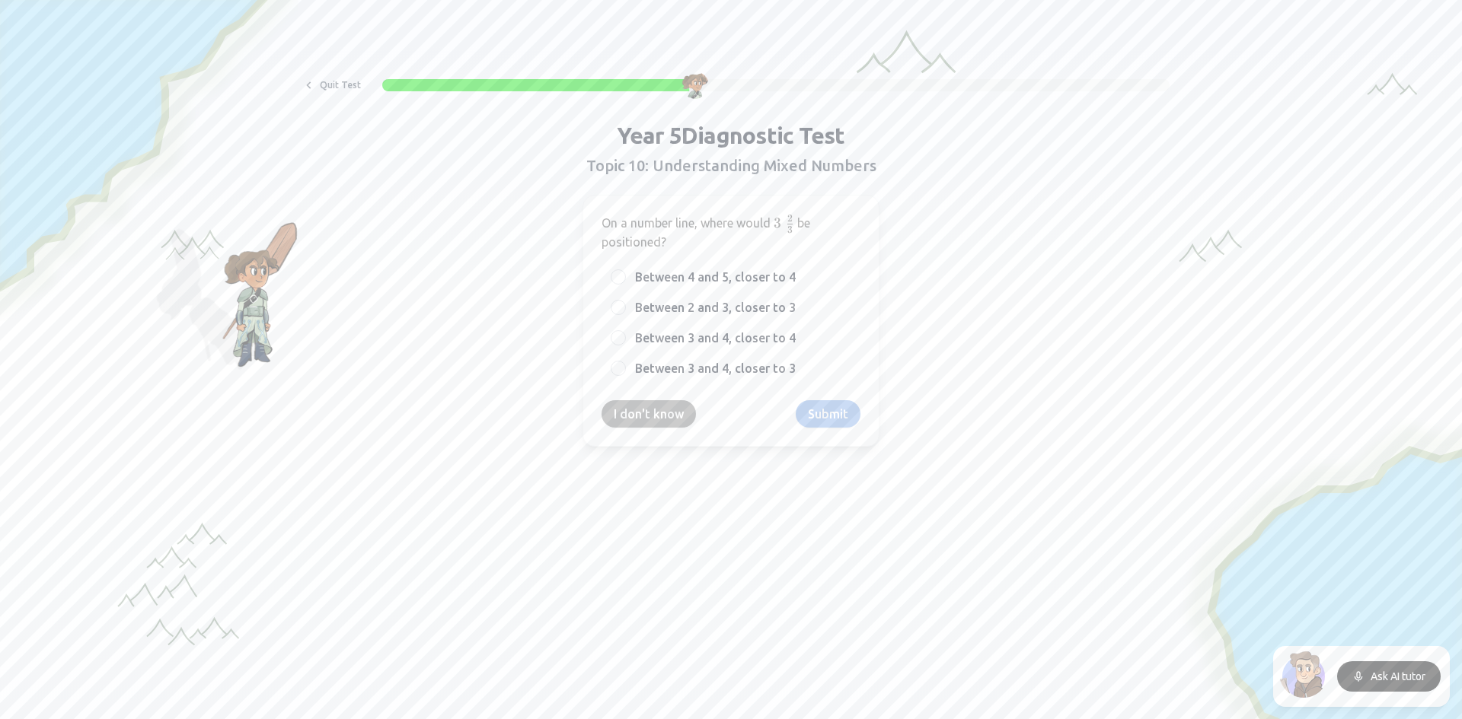
click at [633, 418] on button "I don't know" at bounding box center [648, 413] width 94 height 27
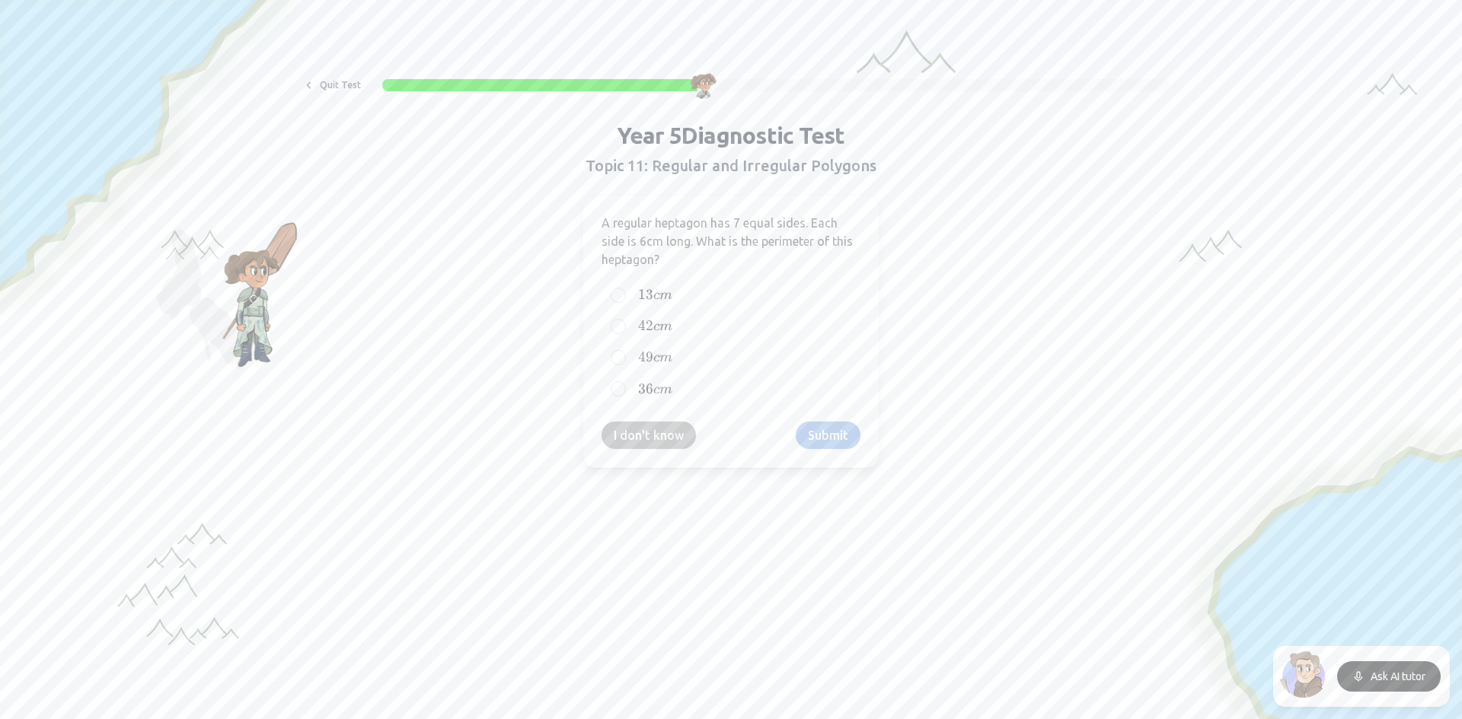
click at [630, 433] on button "I don't know" at bounding box center [648, 435] width 94 height 27
click at [630, 433] on div "[PERSON_NAME] draws an irregular hexagon (6-sided shape) with sides measuring 3…" at bounding box center [730, 339] width 297 height 288
click at [631, 453] on button "I don't know" at bounding box center [648, 449] width 94 height 27
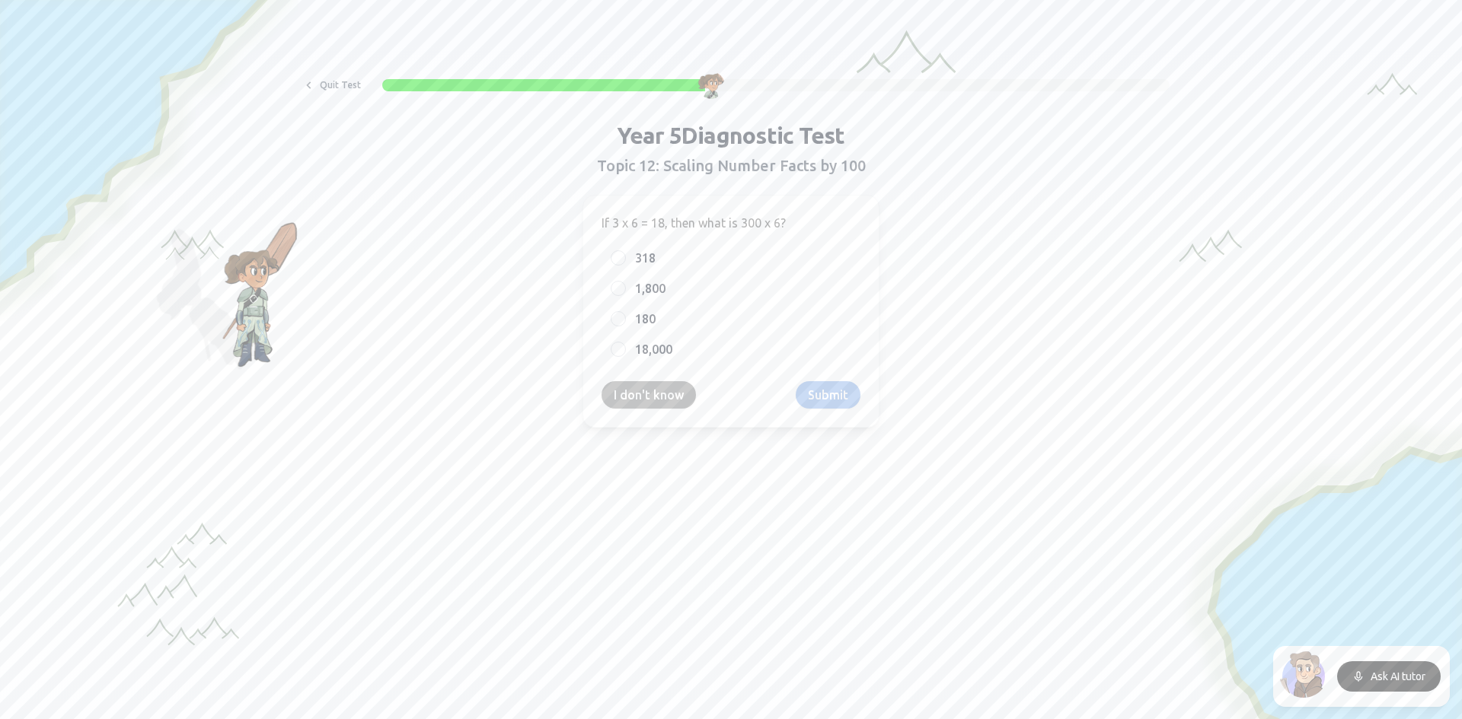
click at [643, 391] on button "I don't know" at bounding box center [648, 394] width 94 height 27
click at [643, 392] on button "I don't know" at bounding box center [648, 394] width 94 height 27
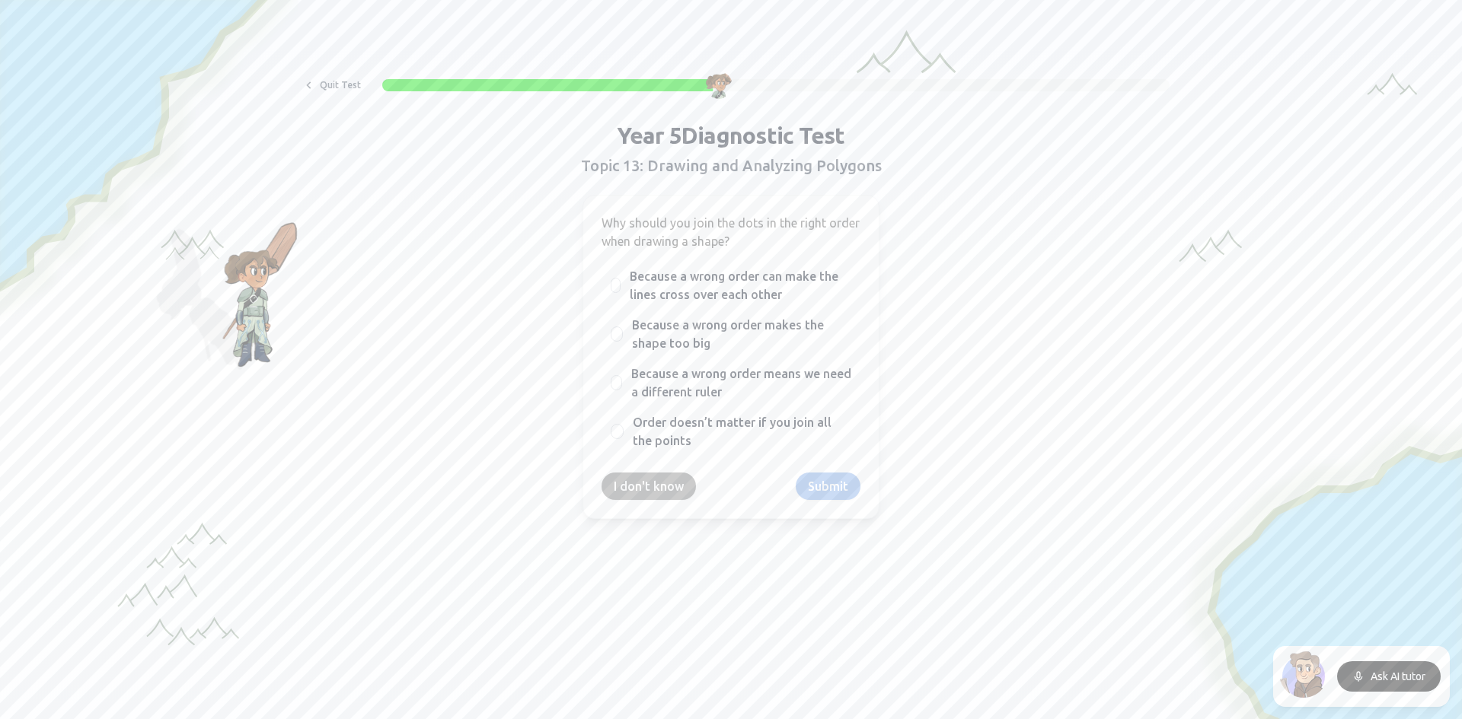
click at [638, 475] on button "I don't know" at bounding box center [648, 486] width 94 height 27
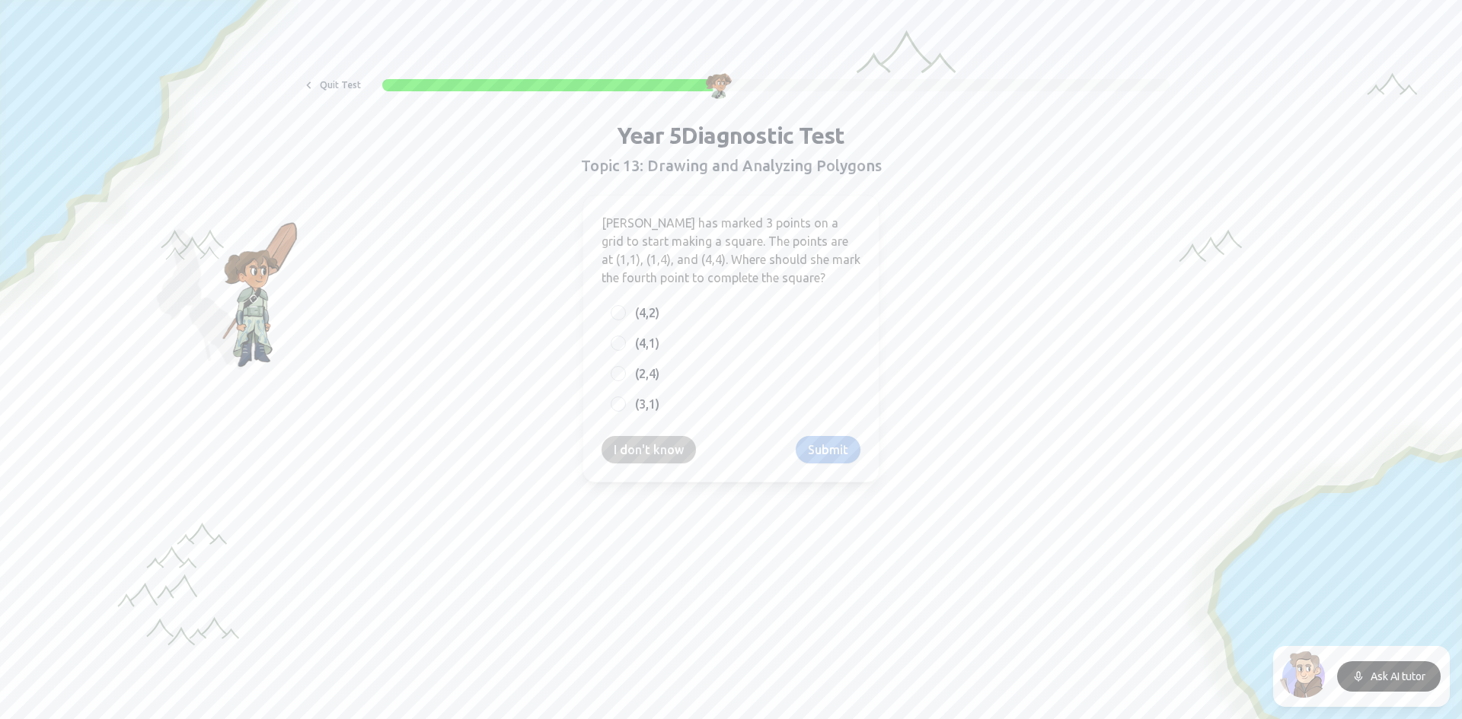
click at [638, 478] on div "[PERSON_NAME] has marked 3 points on a grid to start making a square. The point…" at bounding box center [730, 339] width 297 height 288
click at [636, 451] on button "I don't know" at bounding box center [648, 449] width 94 height 27
